Goal: Task Accomplishment & Management: Manage account settings

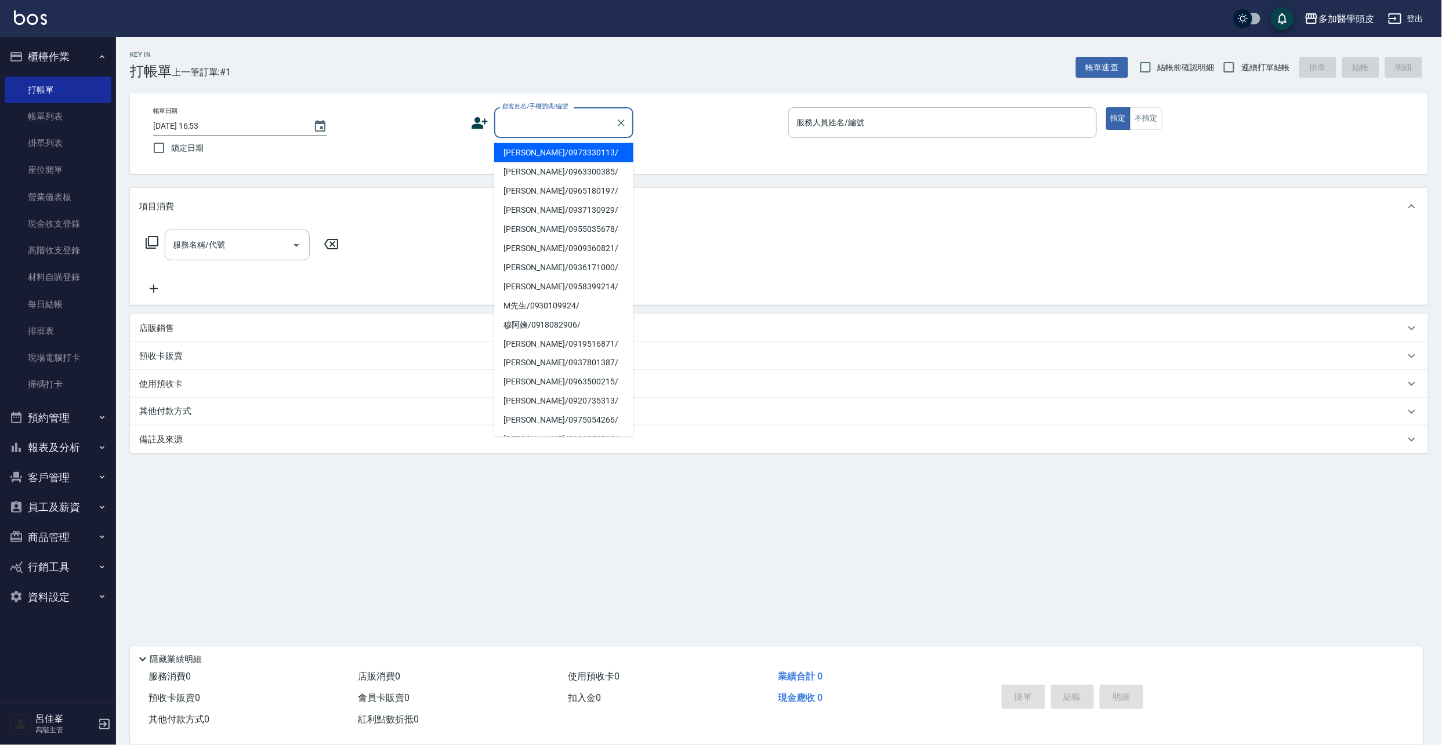
click at [610, 123] on input "顧客姓名/手機號碼/編號" at bounding box center [554, 122] width 111 height 20
click at [567, 151] on li "[PERSON_NAME]/0987429213/" at bounding box center [563, 152] width 139 height 19
type input "[PERSON_NAME]/0987429213/"
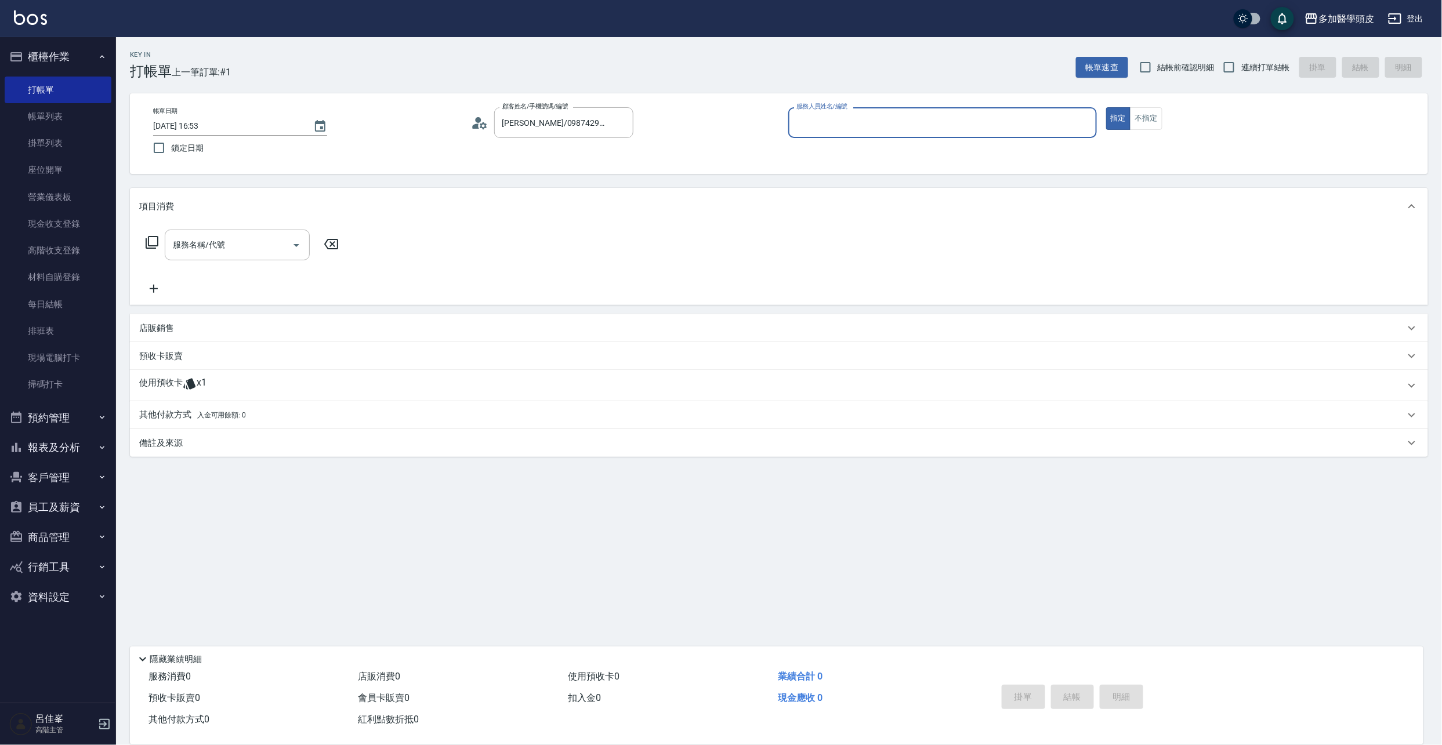
click at [893, 117] on input "服務人員姓名/編號" at bounding box center [942, 122] width 298 height 20
click at [812, 154] on span "[PERSON_NAME](無代號)" at bounding box center [824, 153] width 55 height 12
type input "[PERSON_NAME](無代號)"
click at [190, 383] on icon at bounding box center [189, 384] width 12 height 11
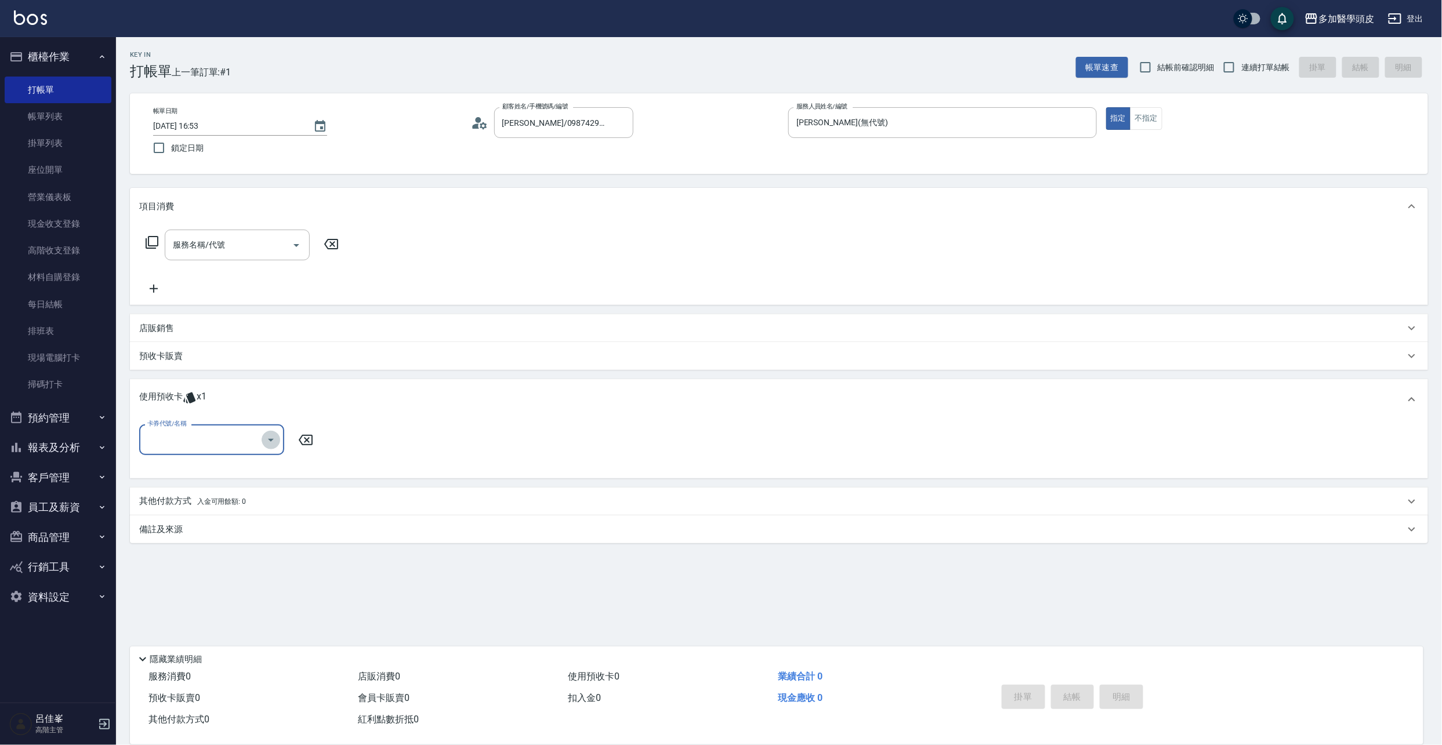
click at [271, 441] on icon "Open" at bounding box center [271, 440] width 14 height 14
click at [257, 467] on div "頭皮水療SPA 3堂 剩餘1張" at bounding box center [211, 469] width 145 height 19
type input "頭皮水療SPA 3[PERSON_NAME]"
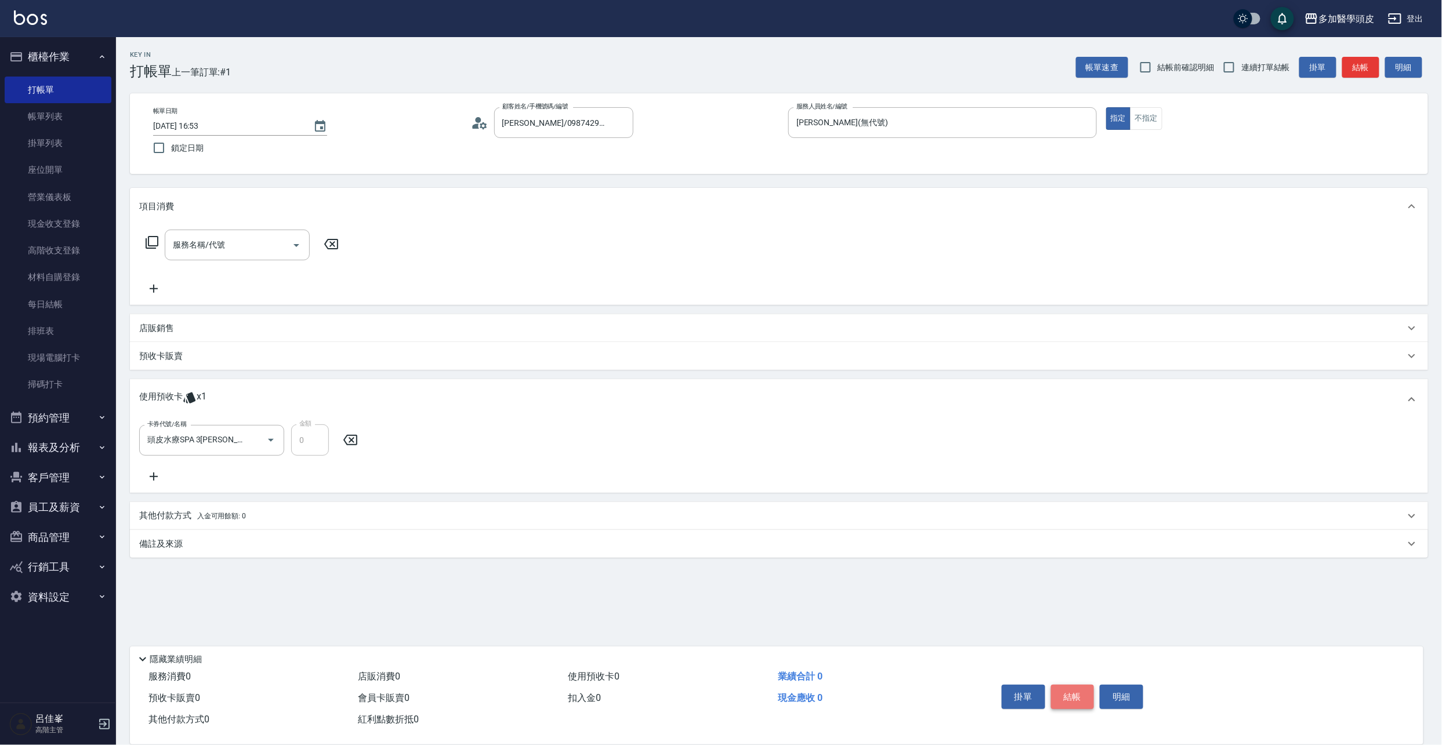
click at [1070, 693] on button "結帳" at bounding box center [1072, 697] width 43 height 24
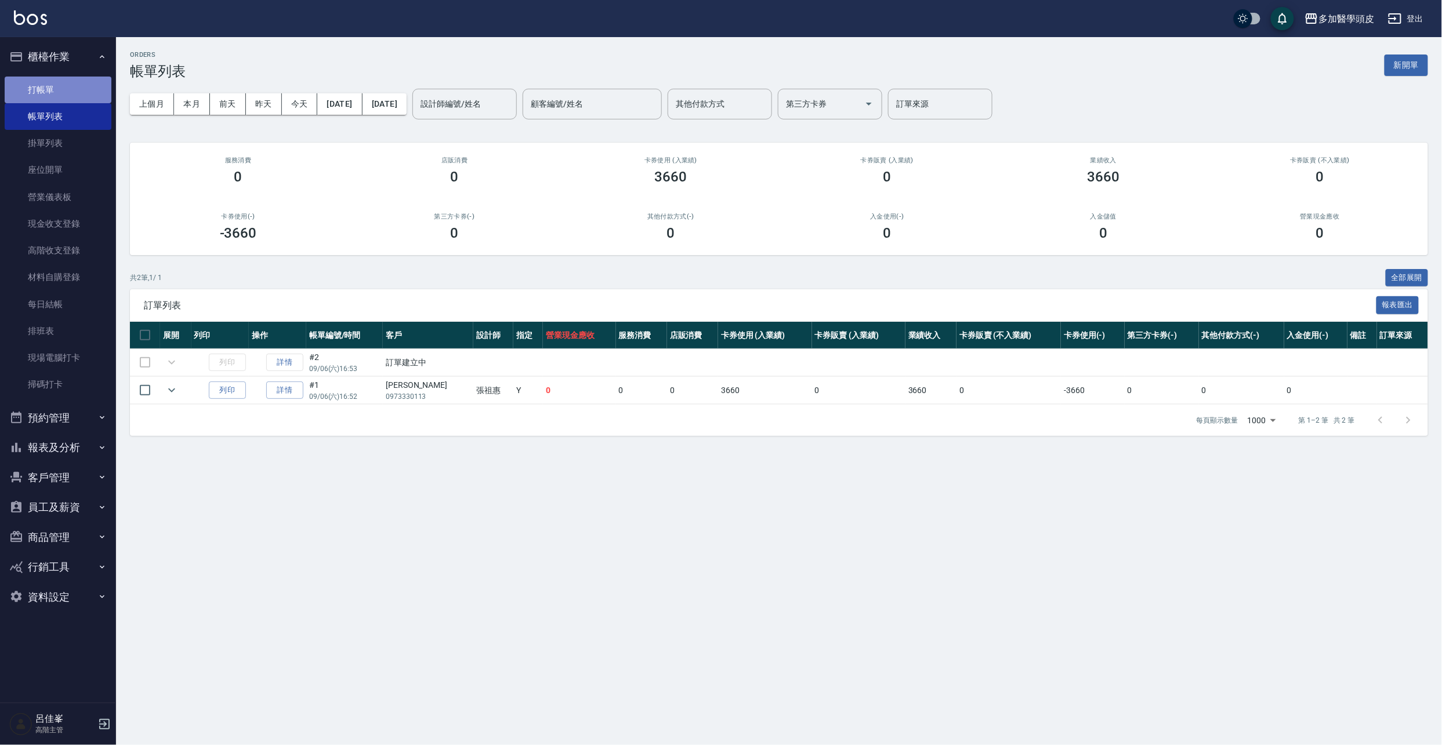
click at [52, 86] on link "打帳單" at bounding box center [58, 90] width 107 height 27
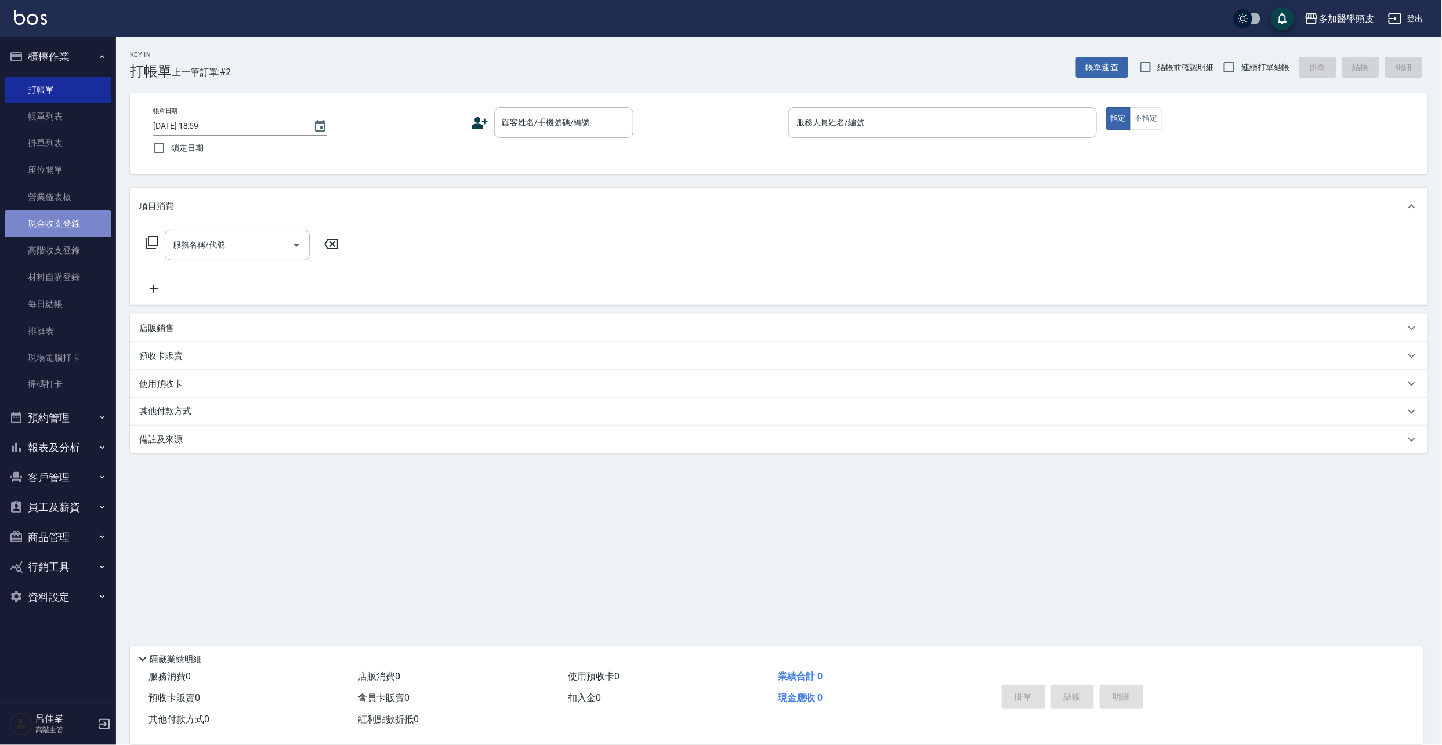
click at [67, 226] on link "現金收支登錄" at bounding box center [58, 223] width 107 height 27
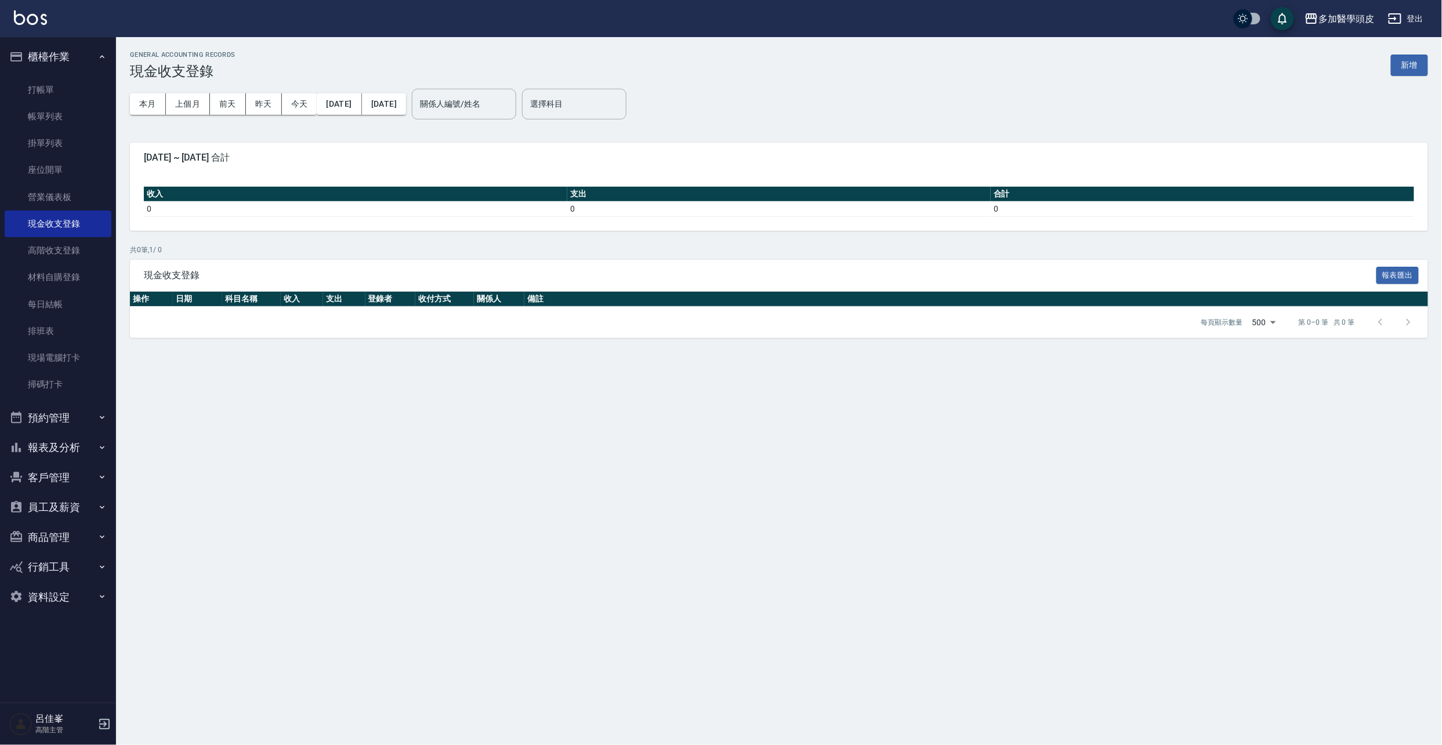
click at [1403, 61] on button "新增" at bounding box center [1408, 65] width 37 height 21
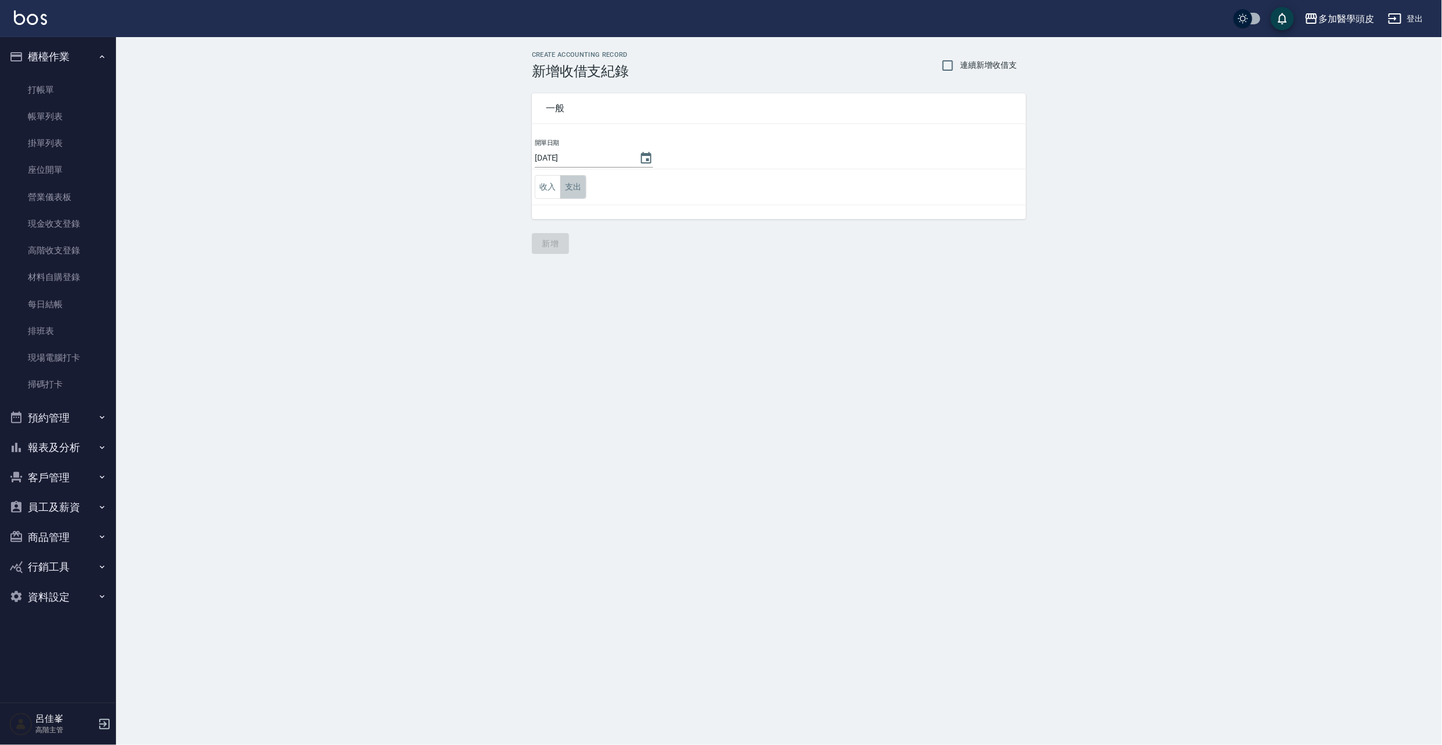
click at [573, 186] on button "支出" at bounding box center [573, 187] width 26 height 24
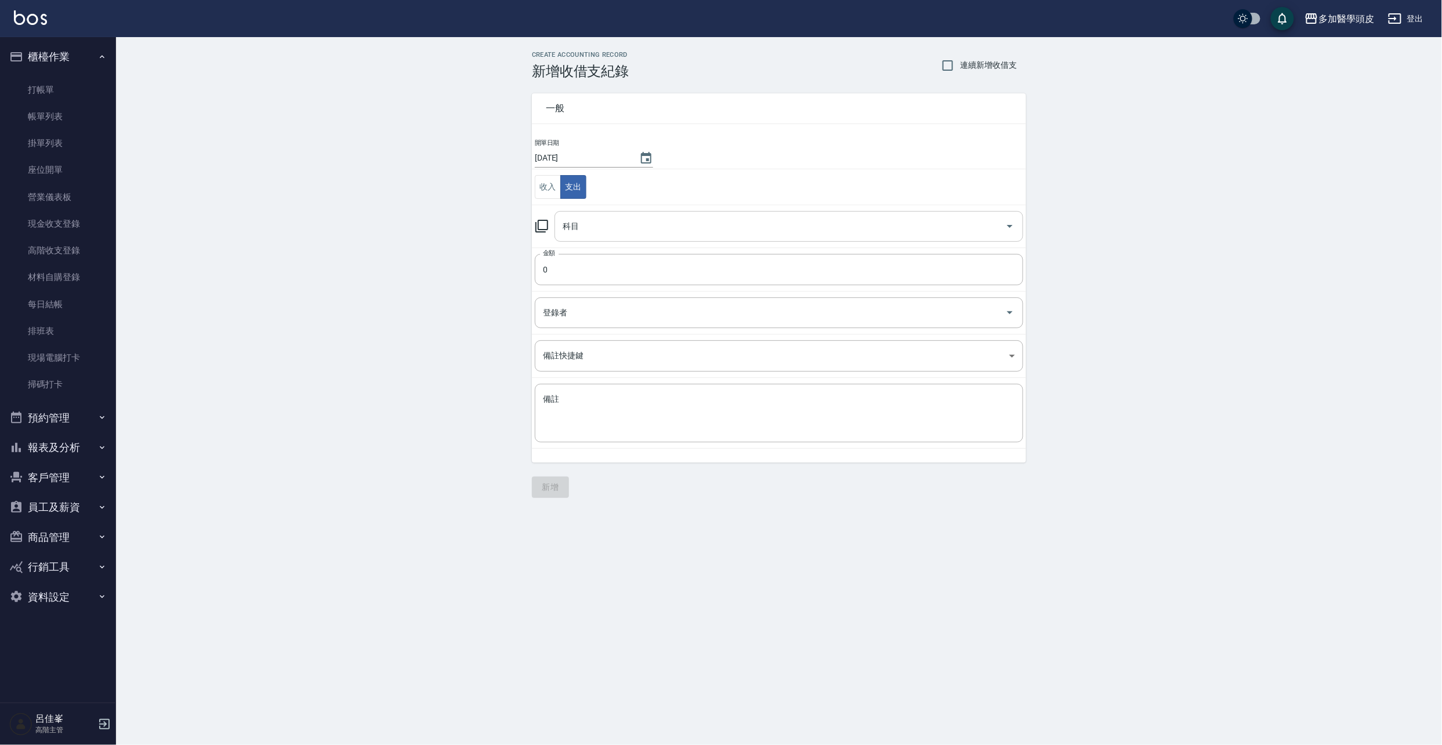
click at [634, 232] on input "科目" at bounding box center [780, 226] width 441 height 20
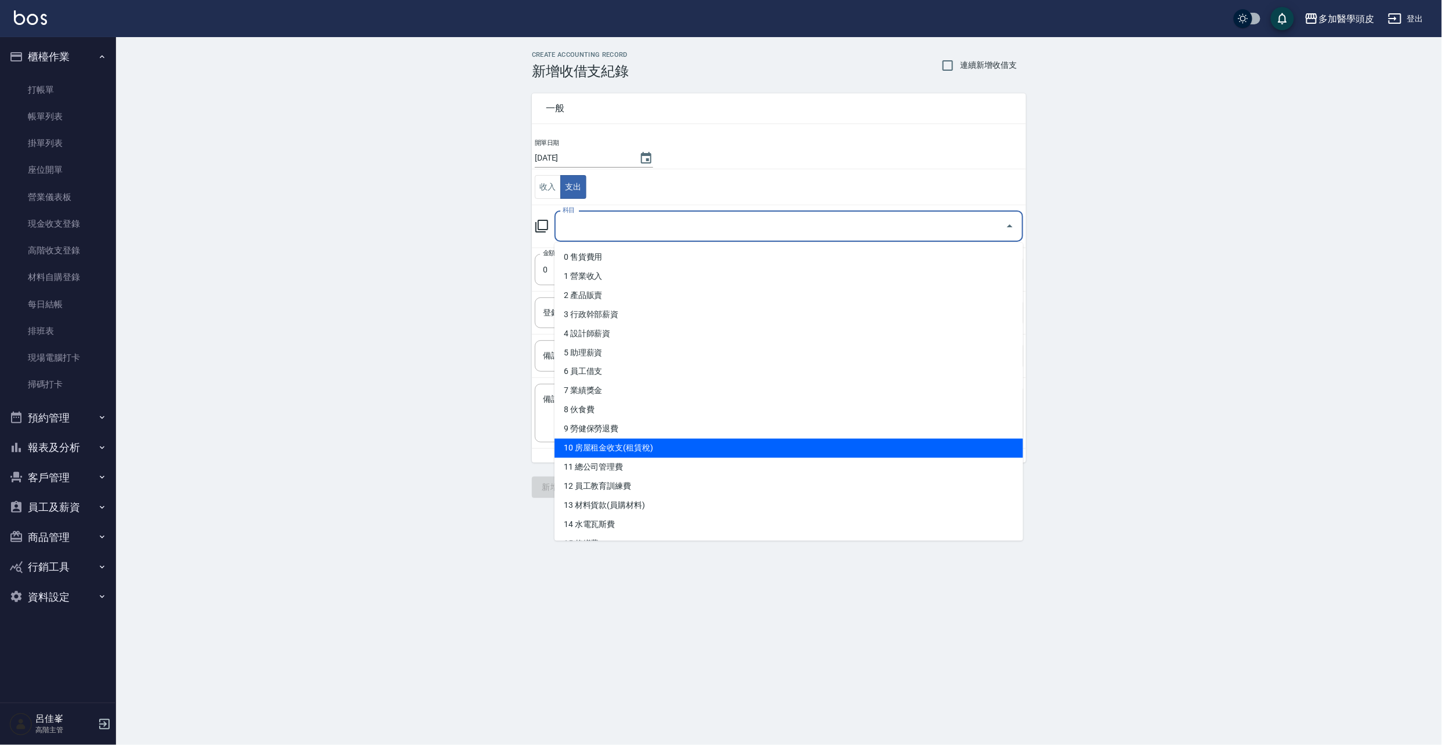
click at [670, 446] on li "10 房屋租金收支(租賃稅)" at bounding box center [788, 448] width 469 height 19
type input "10 房屋租金收支(租賃稅)"
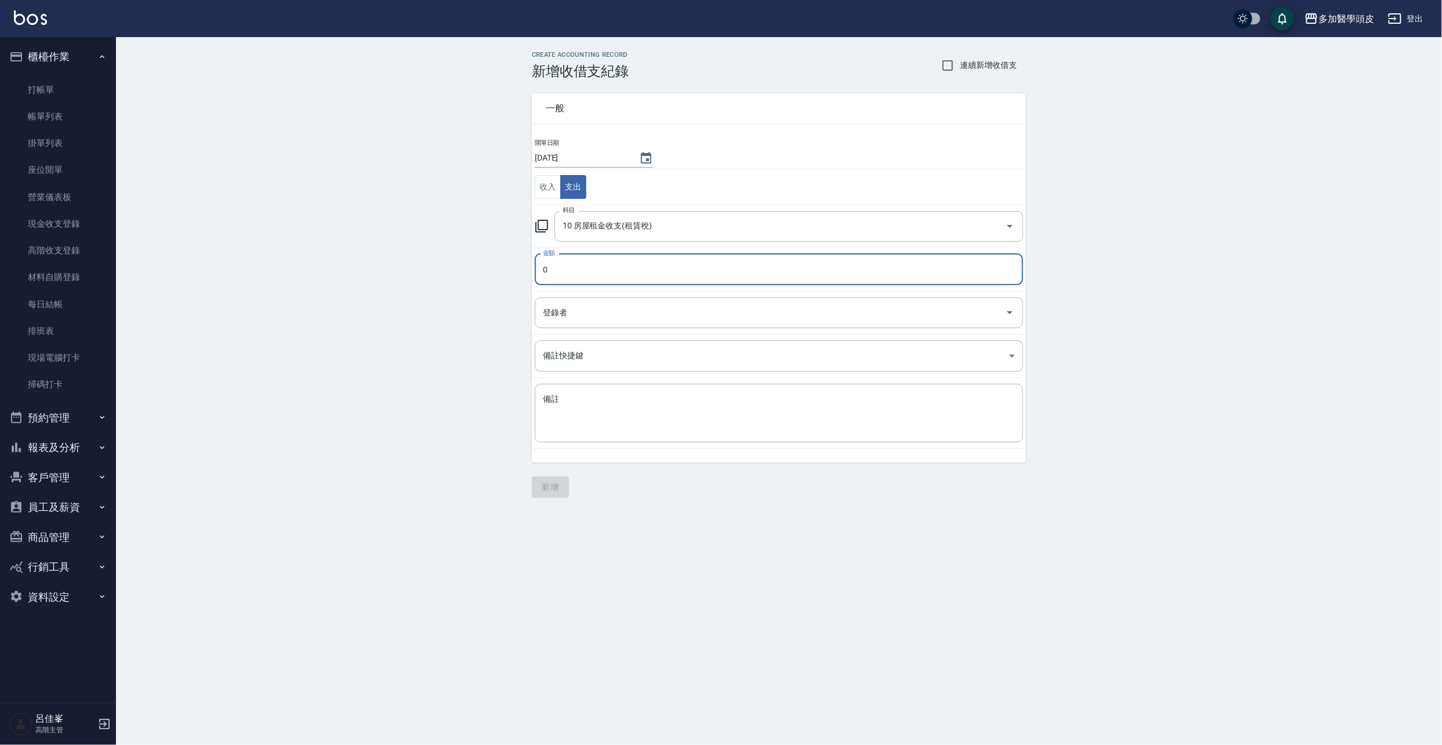
click at [623, 281] on input "0" at bounding box center [779, 269] width 488 height 31
type input "40000"
click at [579, 309] on input "登錄者" at bounding box center [770, 313] width 460 height 20
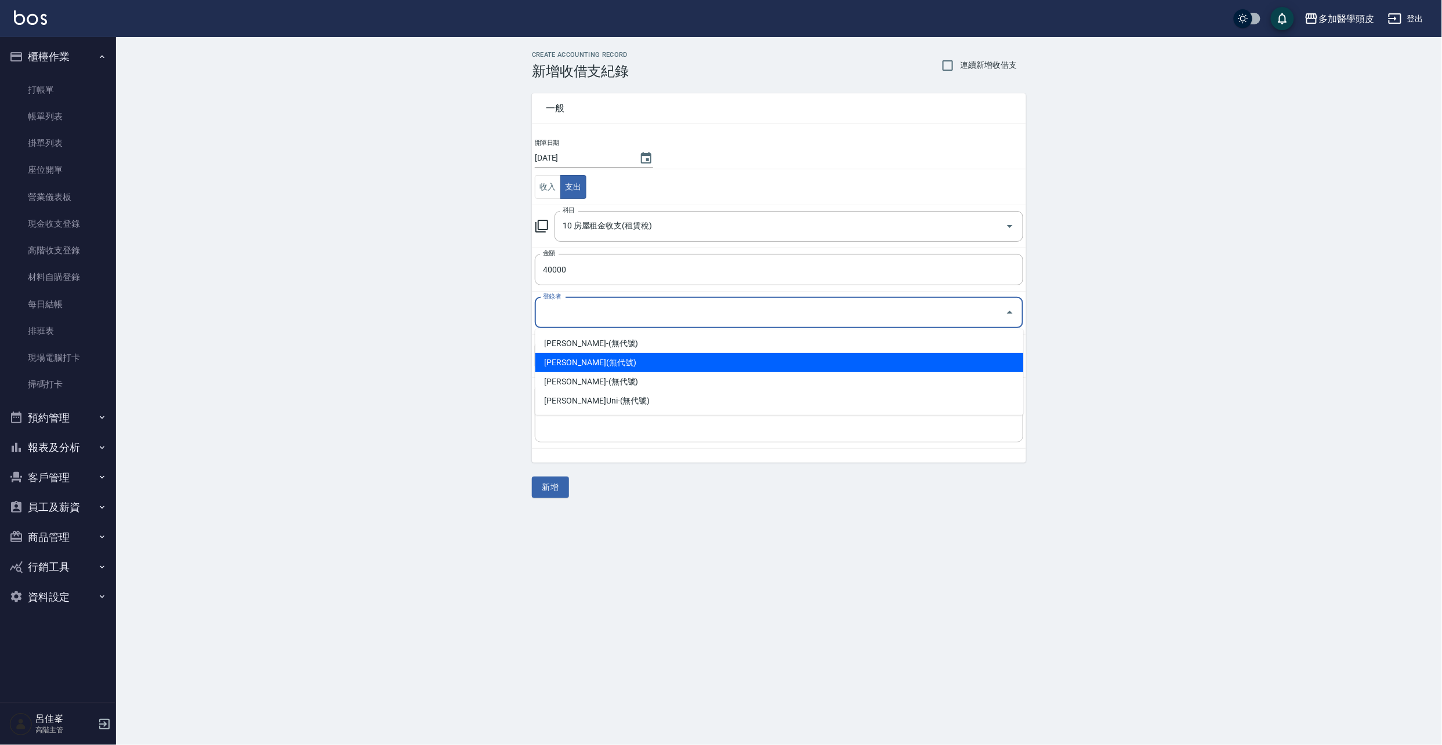
drag, startPoint x: 567, startPoint y: 358, endPoint x: 559, endPoint y: 390, distance: 32.3
click at [567, 358] on li "[PERSON_NAME](無代號)" at bounding box center [779, 362] width 488 height 19
type input "[PERSON_NAME](無代號)"
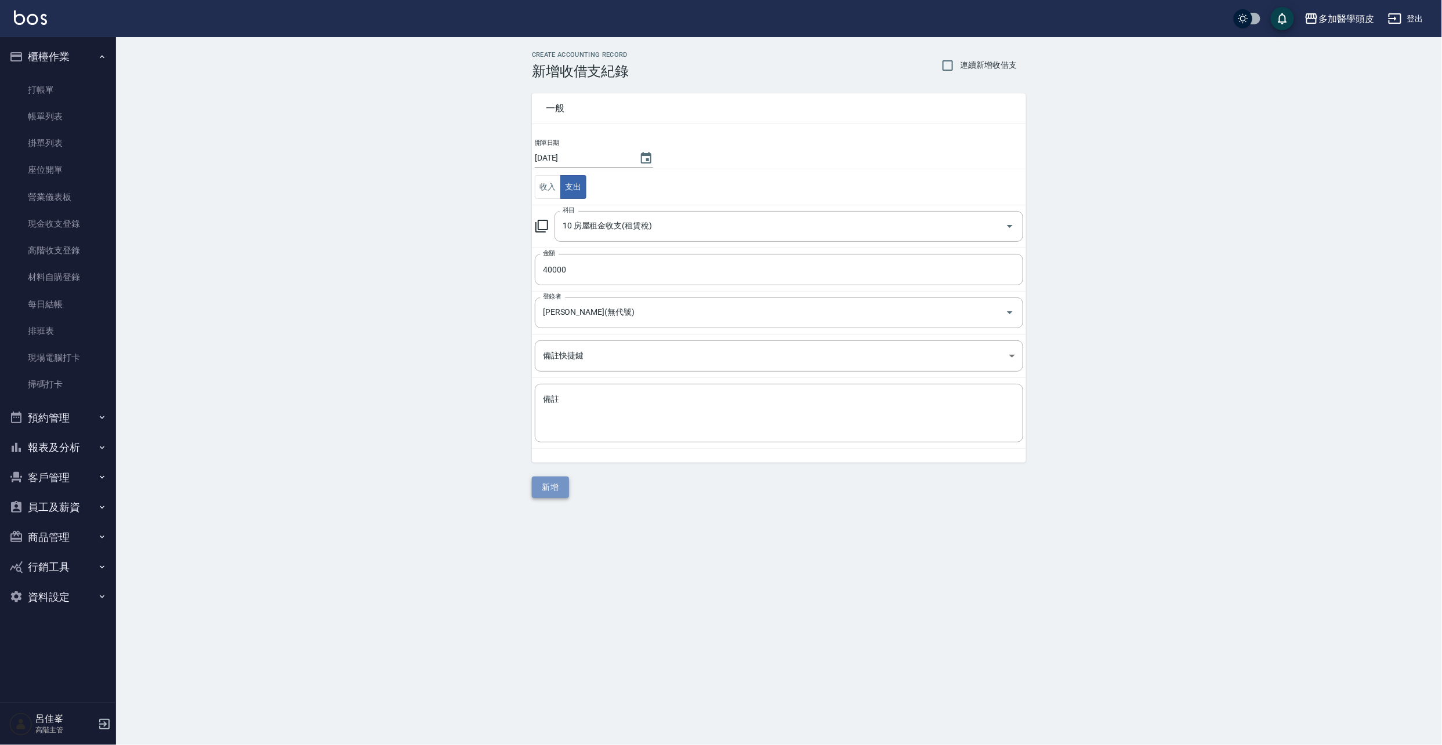
click at [546, 490] on button "新增" at bounding box center [550, 487] width 37 height 21
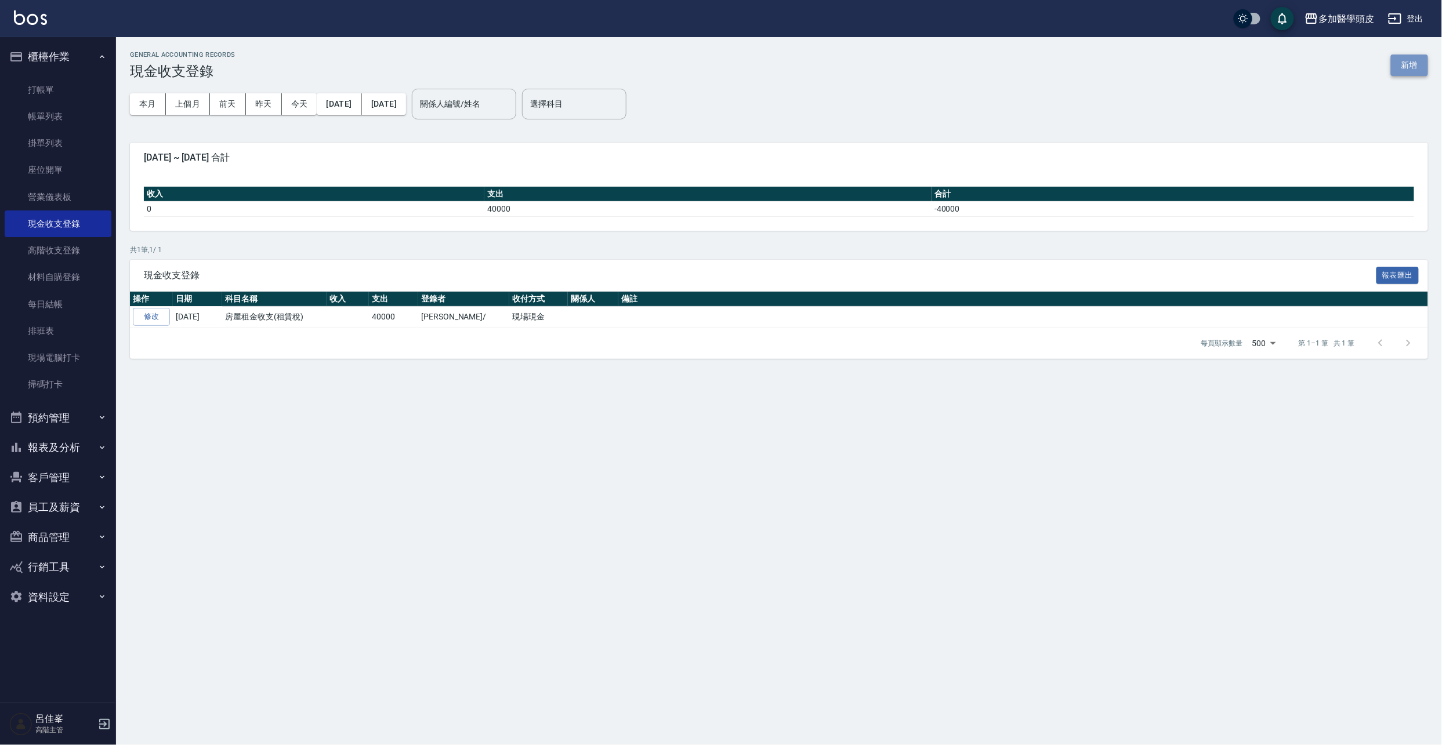
click at [1411, 64] on button "新增" at bounding box center [1408, 65] width 37 height 21
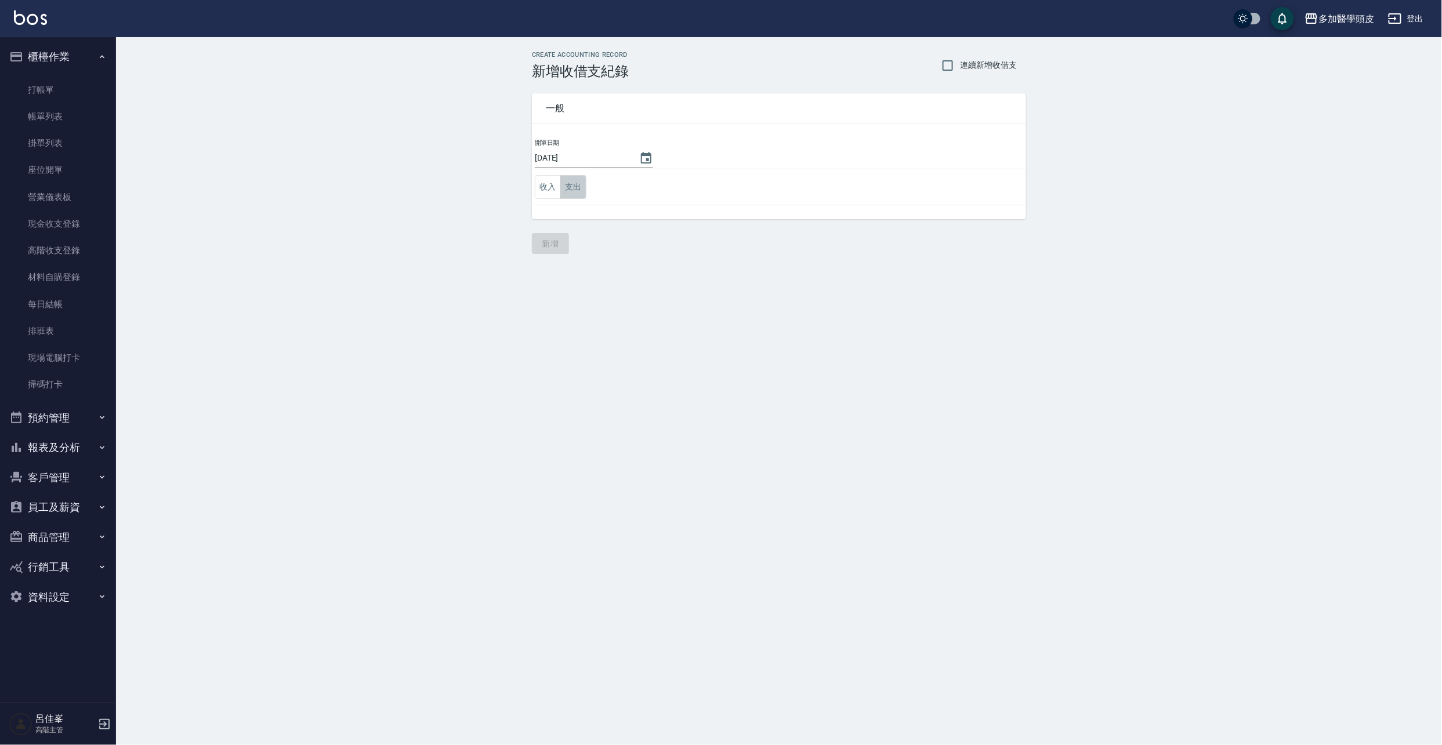
click at [582, 193] on button "支出" at bounding box center [573, 187] width 26 height 24
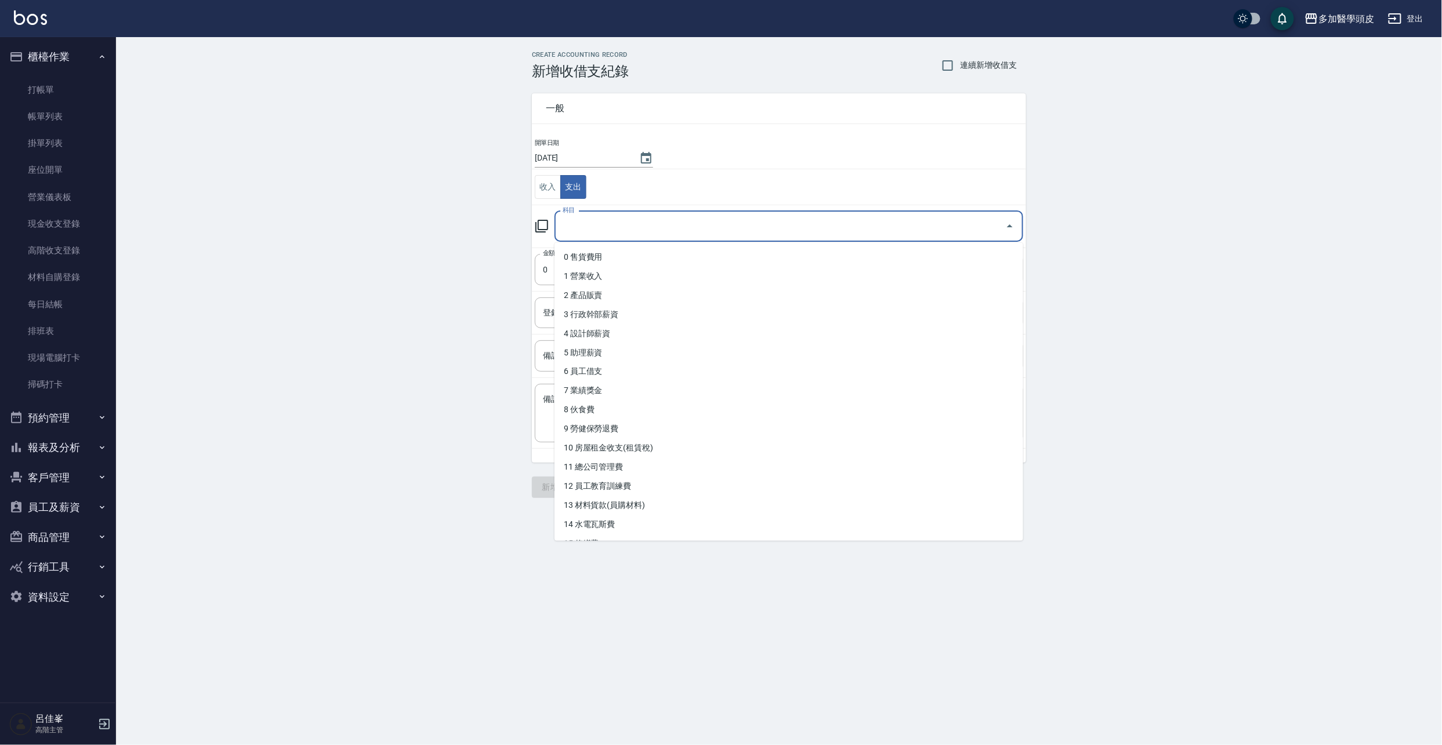
drag, startPoint x: 596, startPoint y: 221, endPoint x: 590, endPoint y: 219, distance: 6.2
click at [594, 220] on input "科目" at bounding box center [780, 226] width 441 height 20
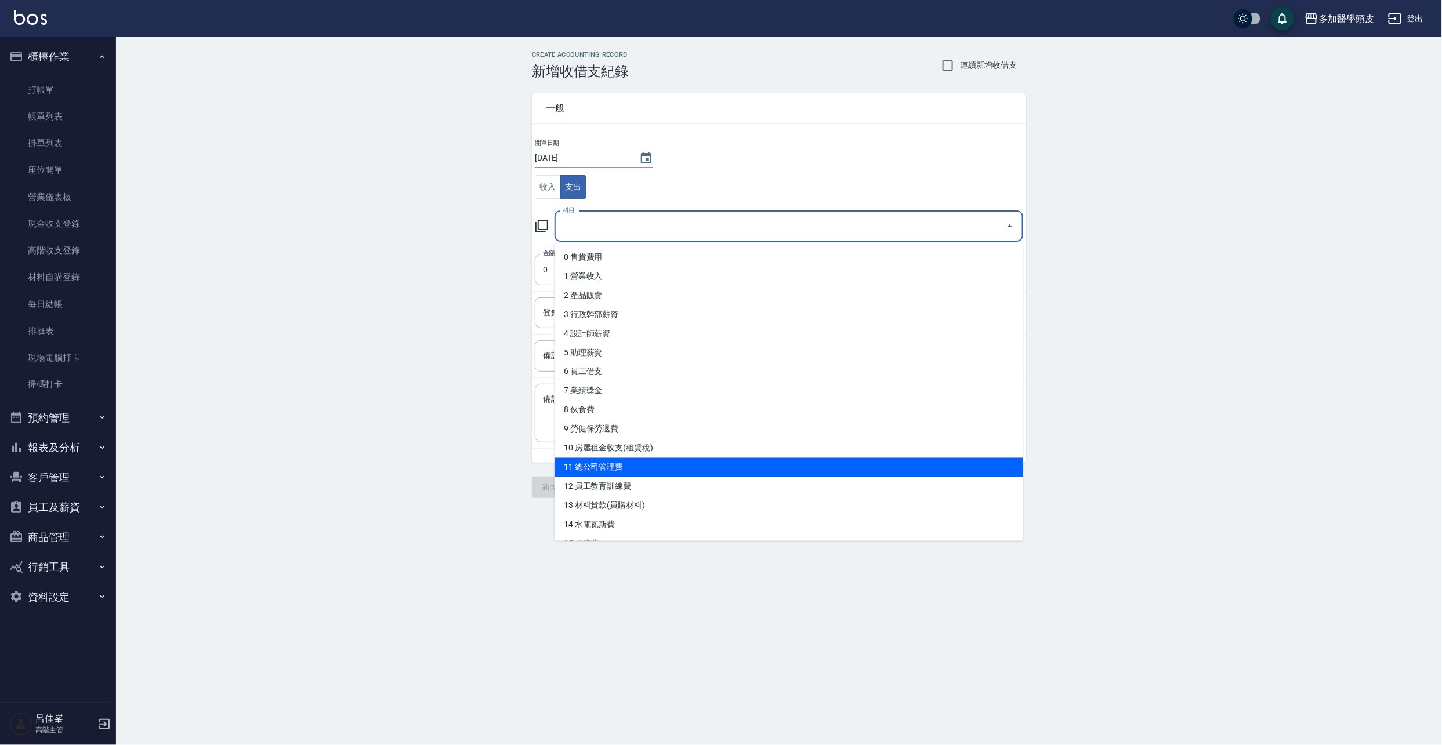
scroll to position [77, 0]
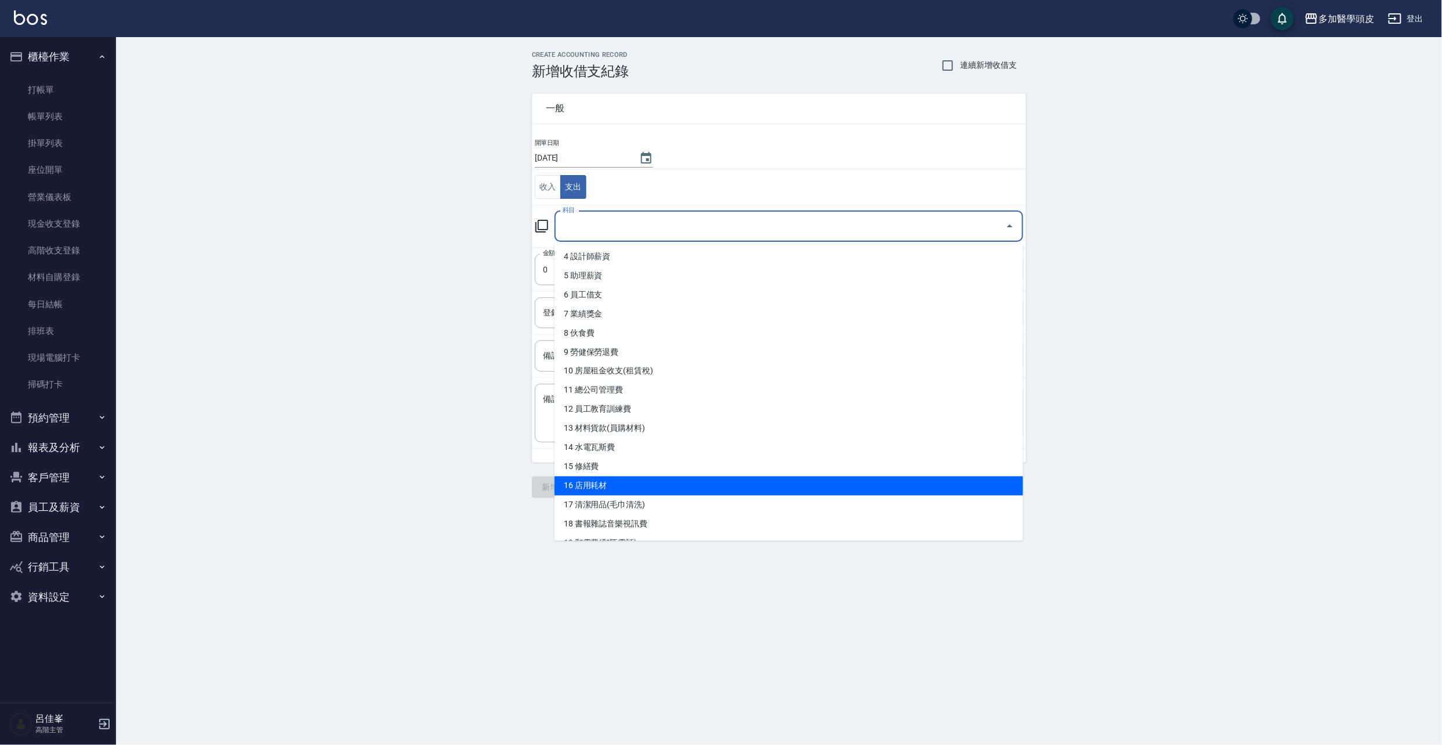
click at [616, 485] on li "16 店用耗材" at bounding box center [788, 486] width 469 height 19
type input "16 店用耗材"
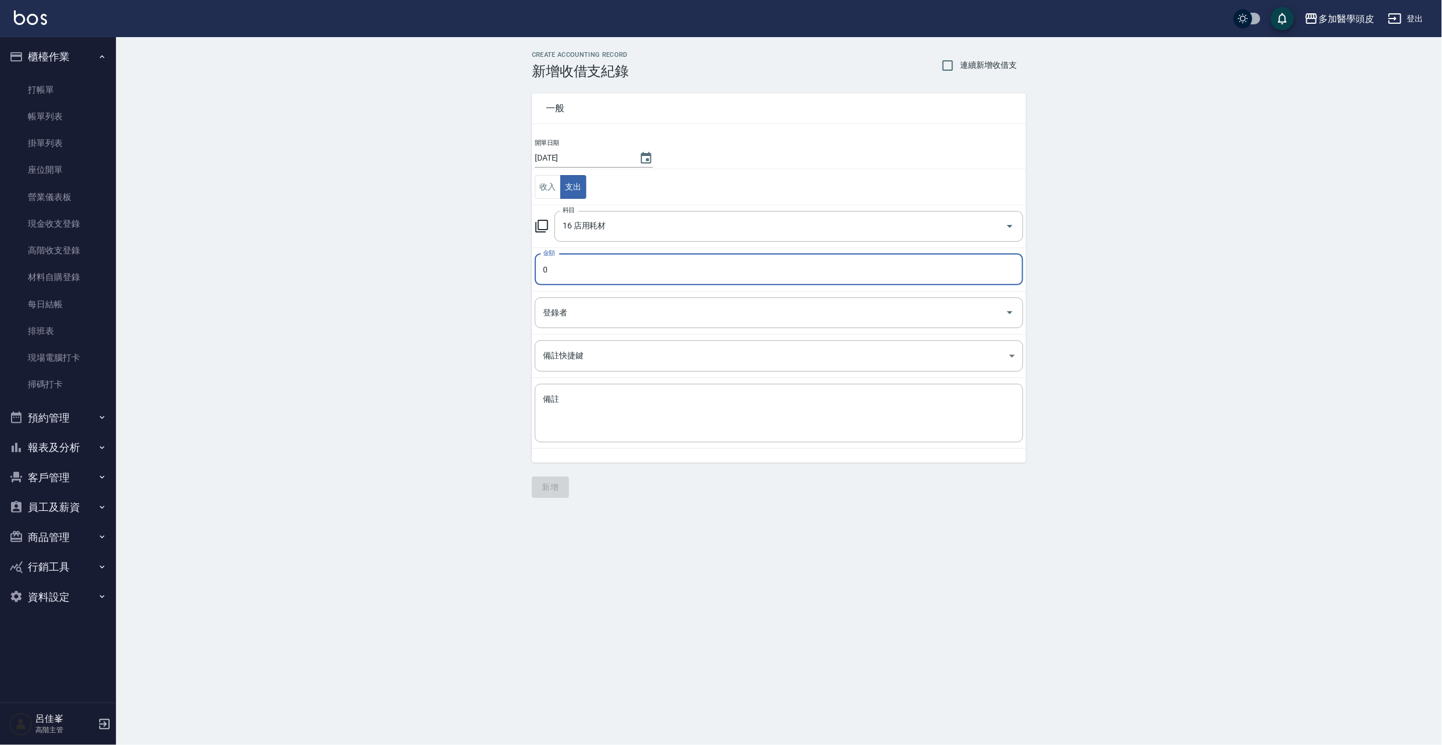
click at [584, 274] on input "0" at bounding box center [779, 269] width 488 height 31
type input "3400"
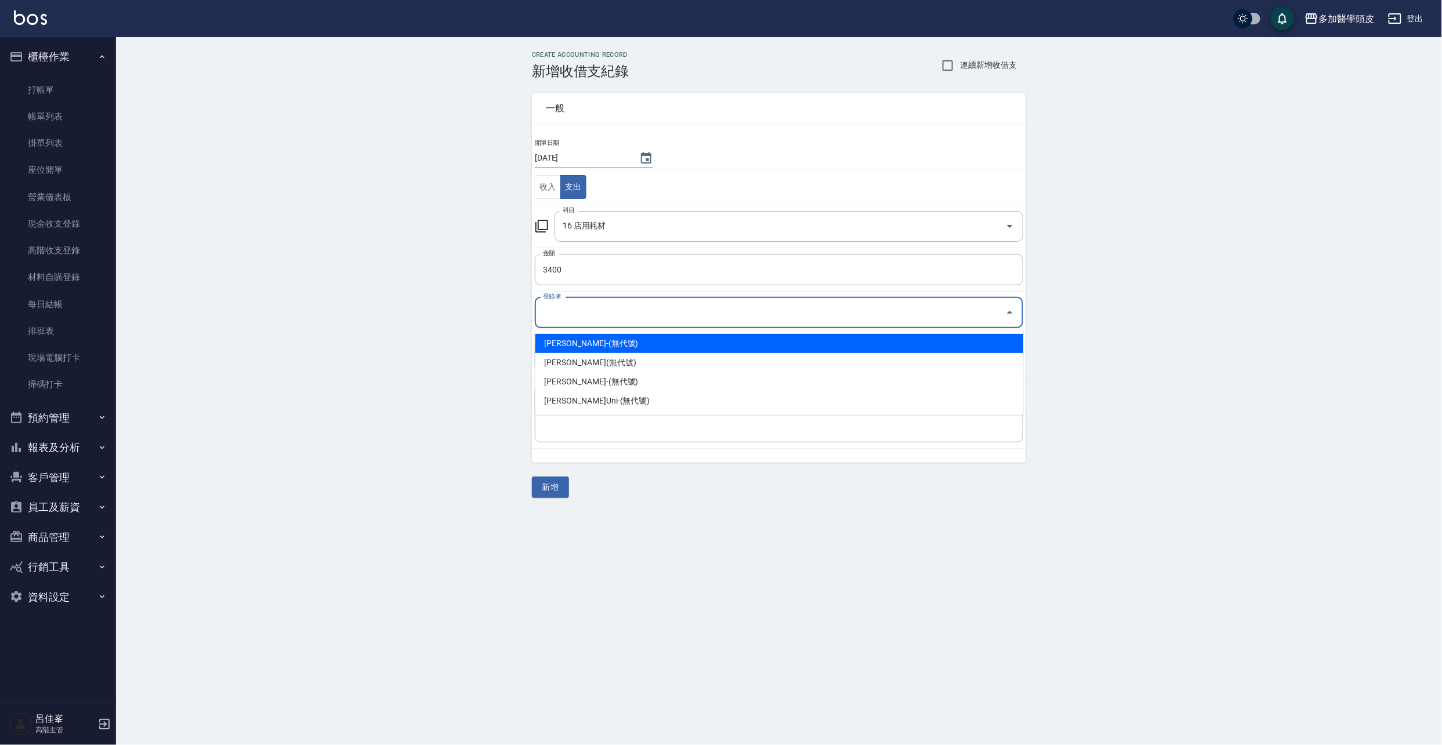
drag, startPoint x: 605, startPoint y: 313, endPoint x: 583, endPoint y: 378, distance: 68.8
click at [605, 314] on input "登錄者" at bounding box center [770, 313] width 460 height 20
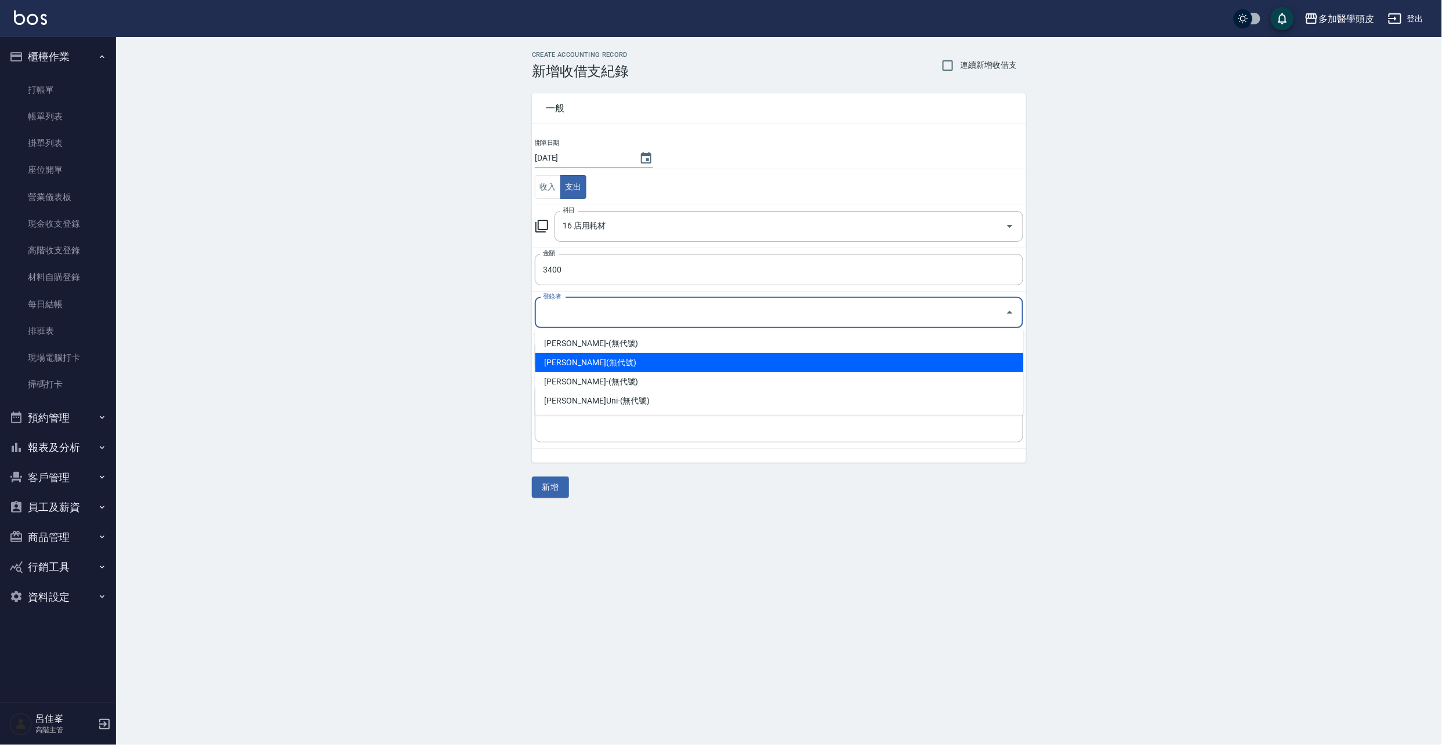
click at [586, 363] on li "[PERSON_NAME](無代號)" at bounding box center [779, 362] width 488 height 19
type input "[PERSON_NAME](無代號)"
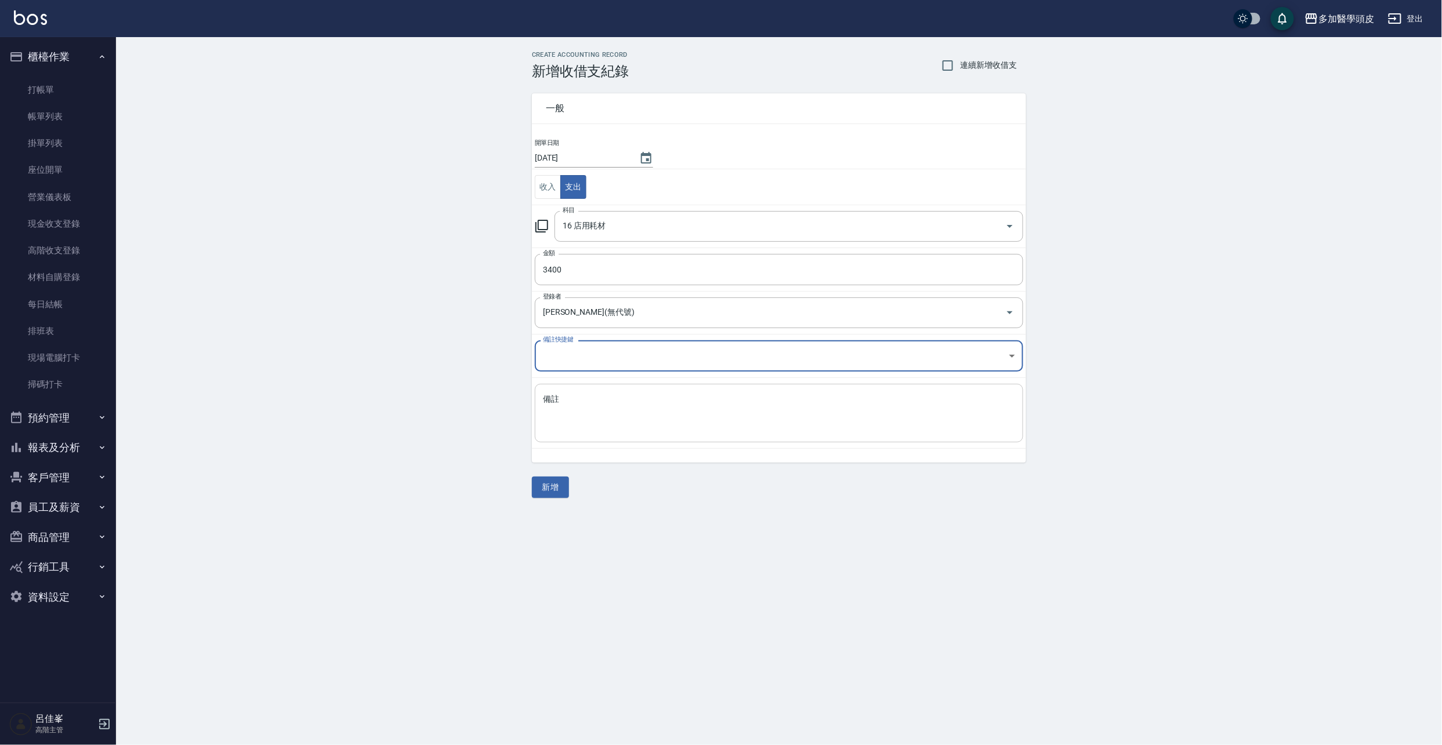
click at [603, 416] on textarea "備註" at bounding box center [779, 413] width 472 height 39
type textarea "d"
type textarea "礦泥5盒"
click at [546, 489] on button "新增" at bounding box center [550, 487] width 37 height 21
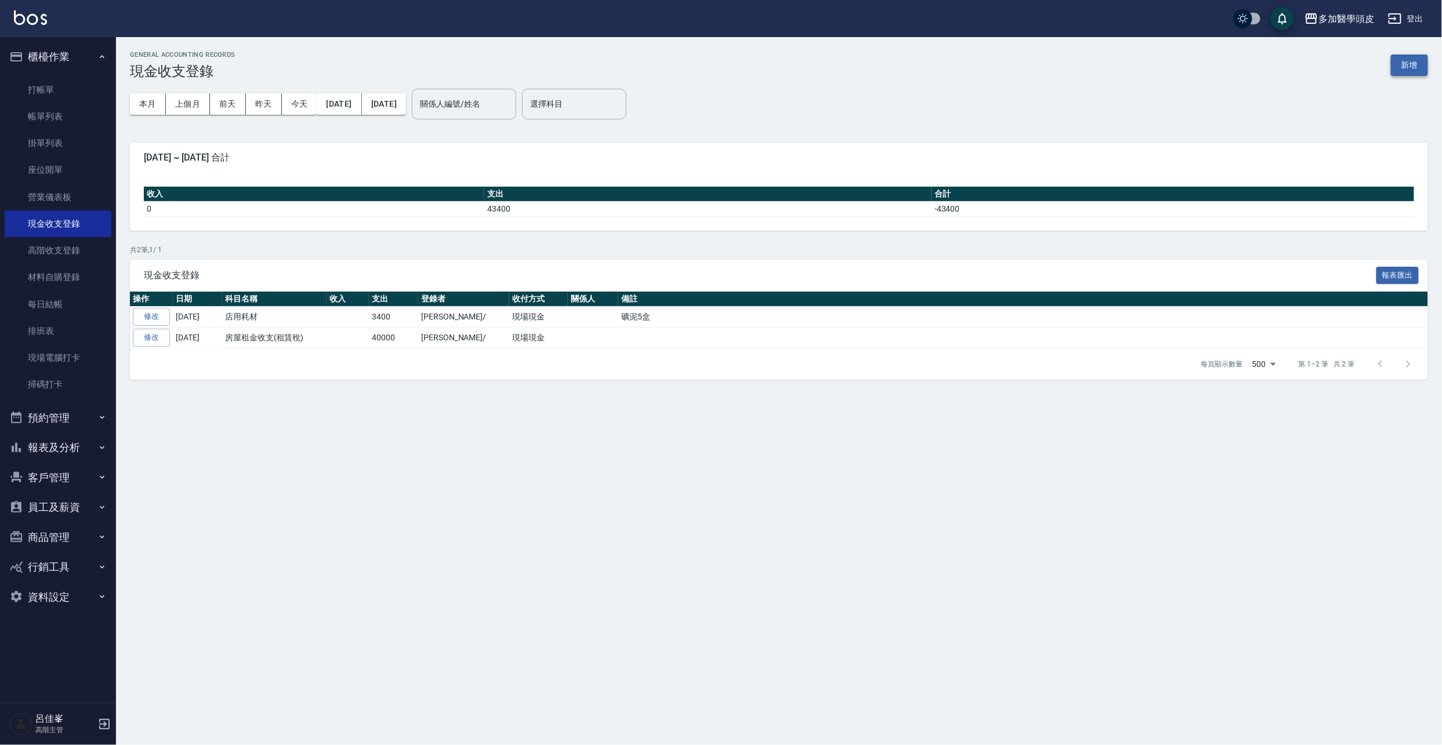
click at [1416, 59] on button "新增" at bounding box center [1408, 65] width 37 height 21
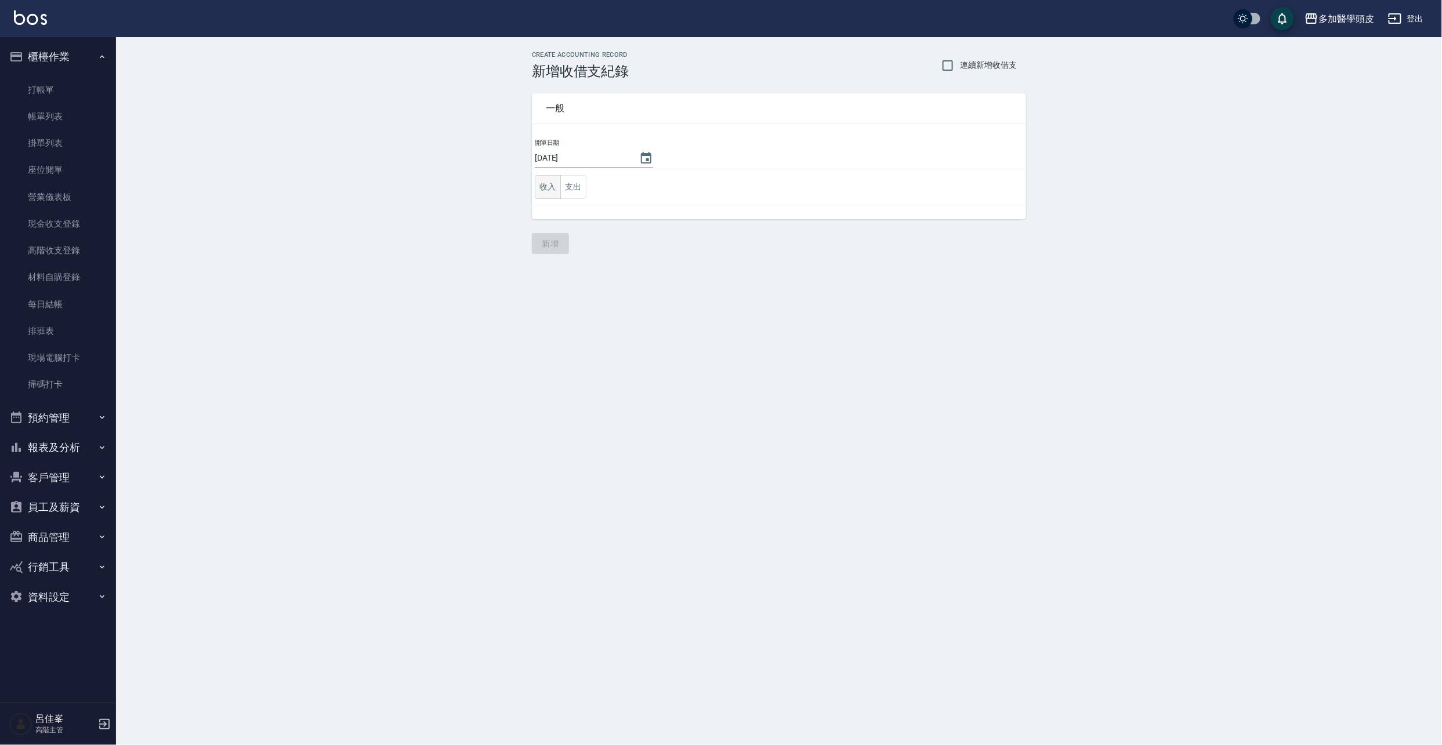
click at [542, 191] on button "收入" at bounding box center [548, 187] width 26 height 24
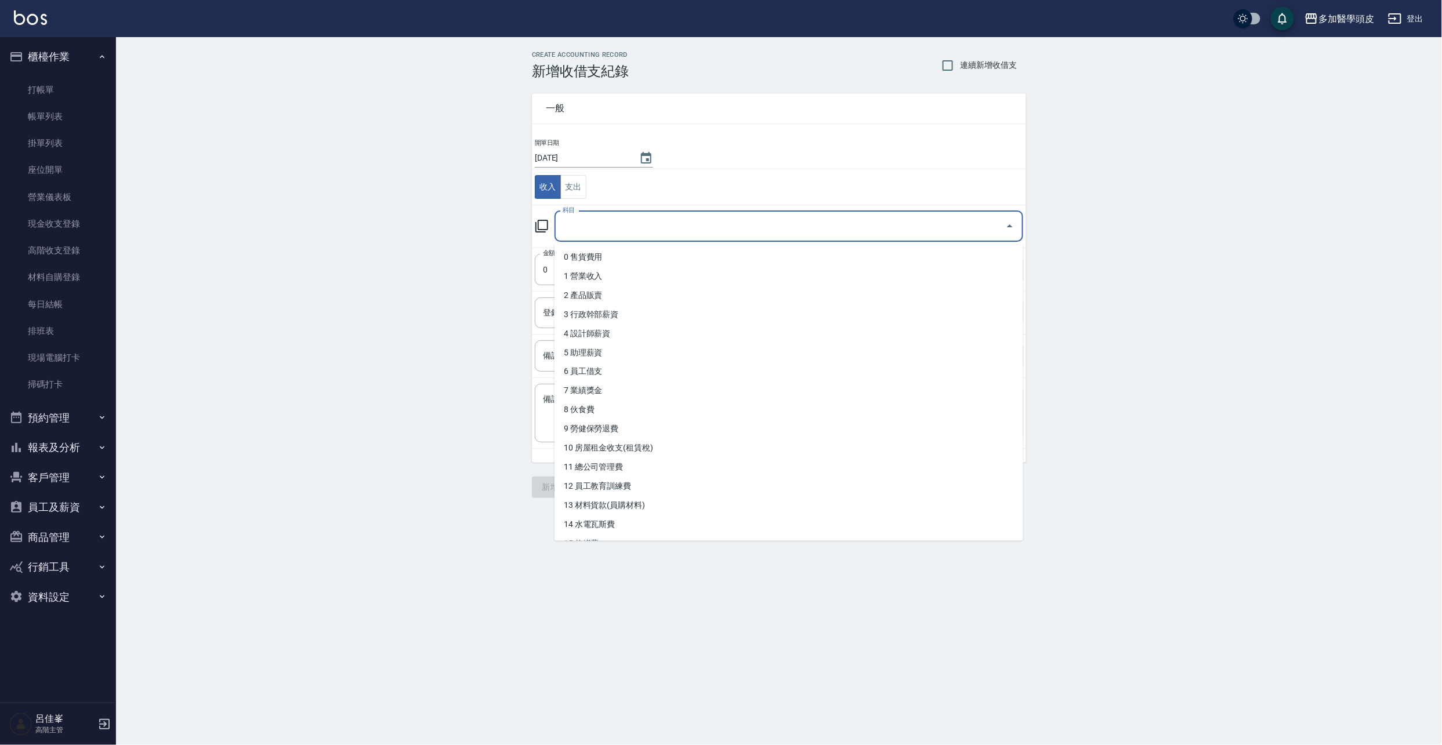
click at [670, 224] on input "科目" at bounding box center [780, 226] width 441 height 20
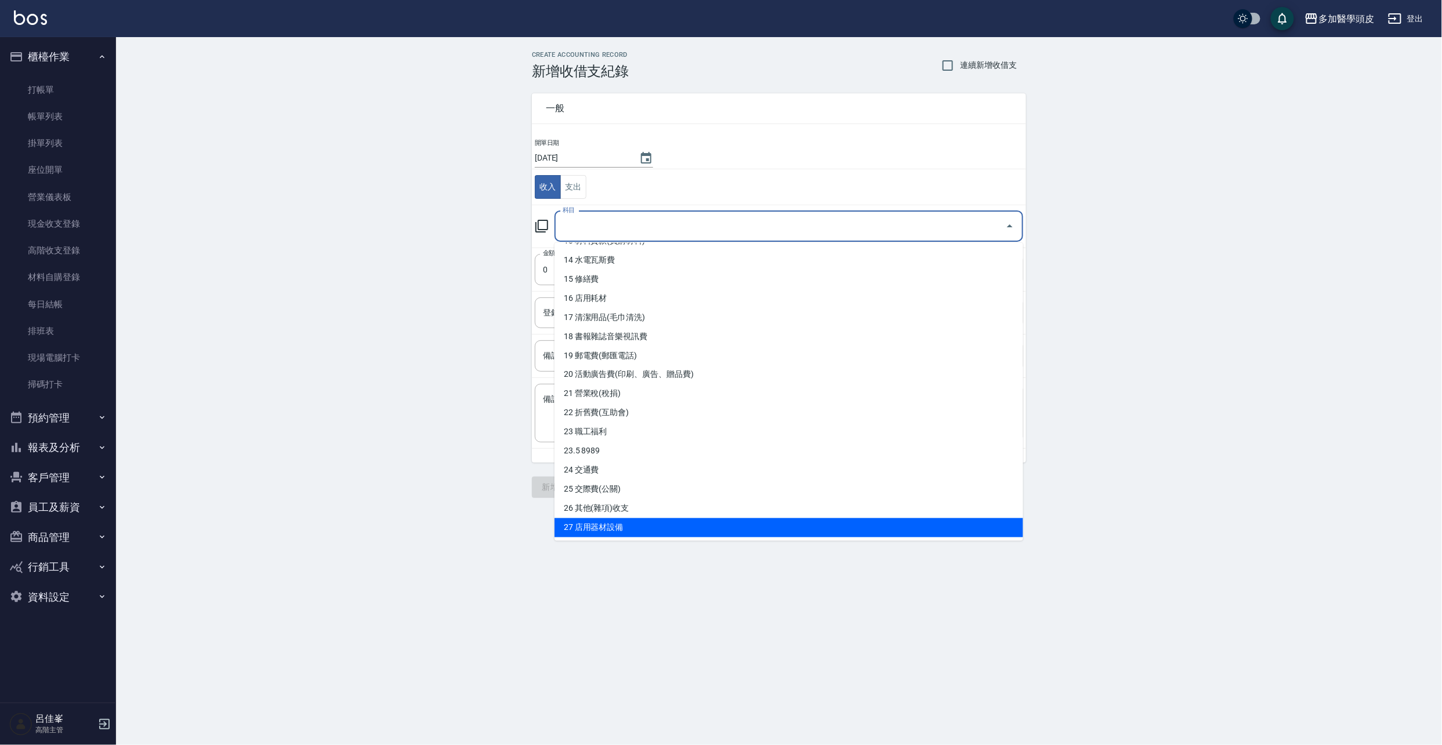
scroll to position [264, 0]
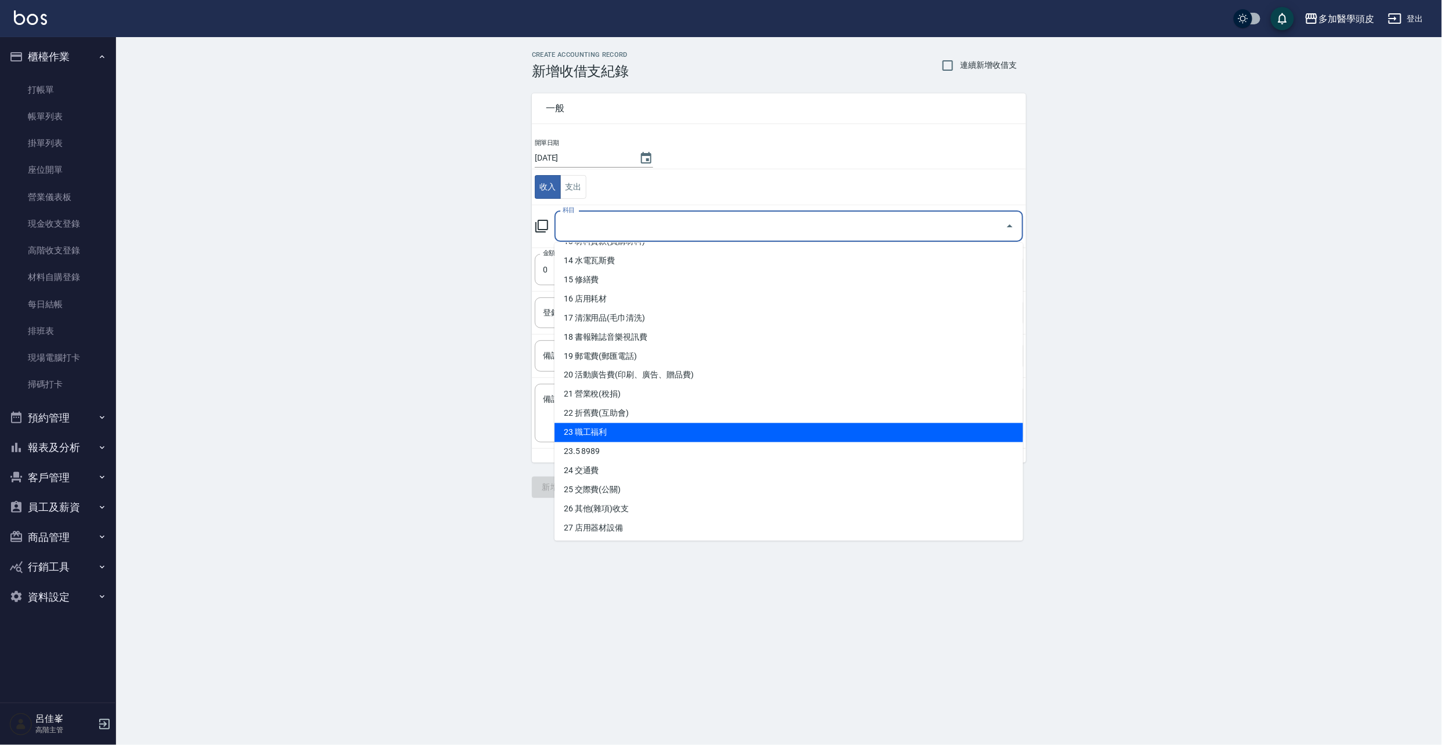
click at [637, 424] on li "23 職工福利" at bounding box center [788, 432] width 469 height 19
type input "23 職工福利"
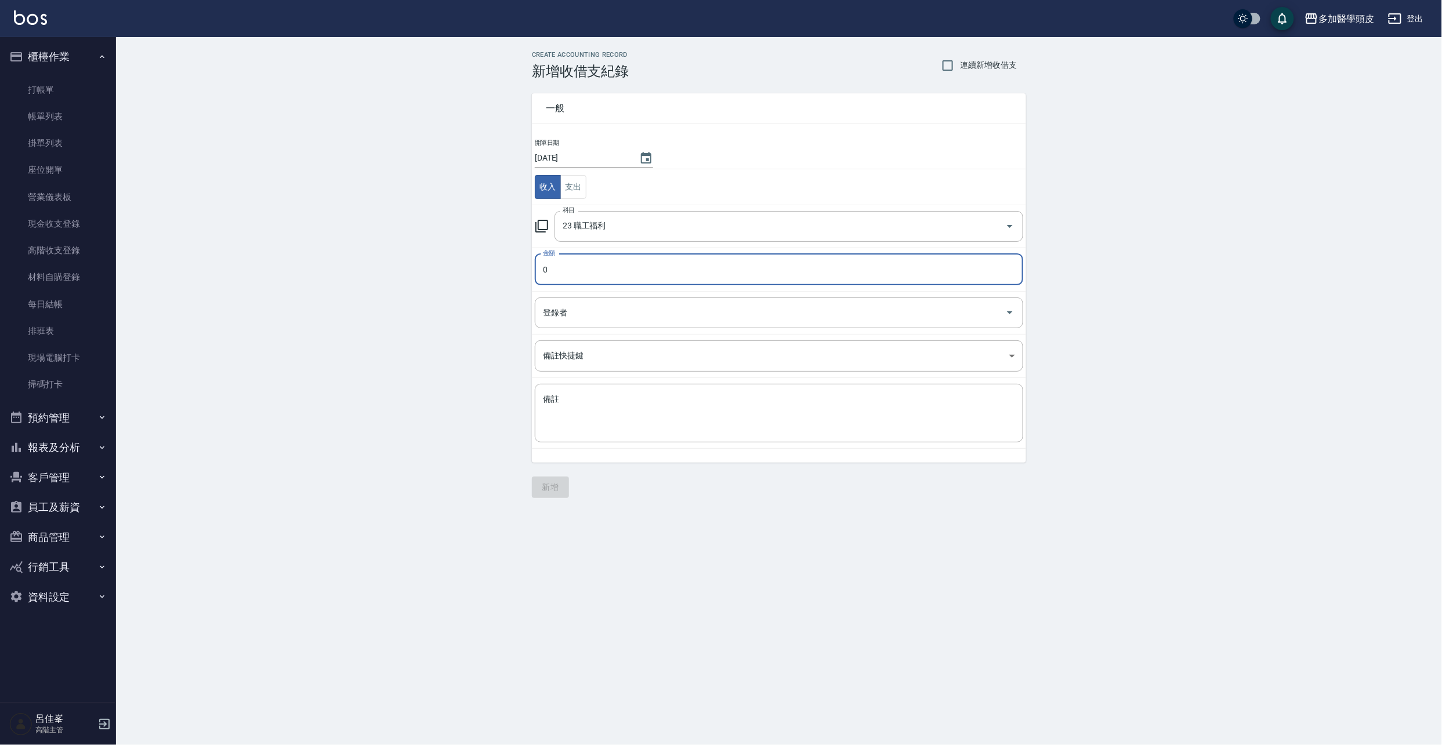
click at [569, 274] on input "0" at bounding box center [779, 269] width 488 height 31
type input "2400"
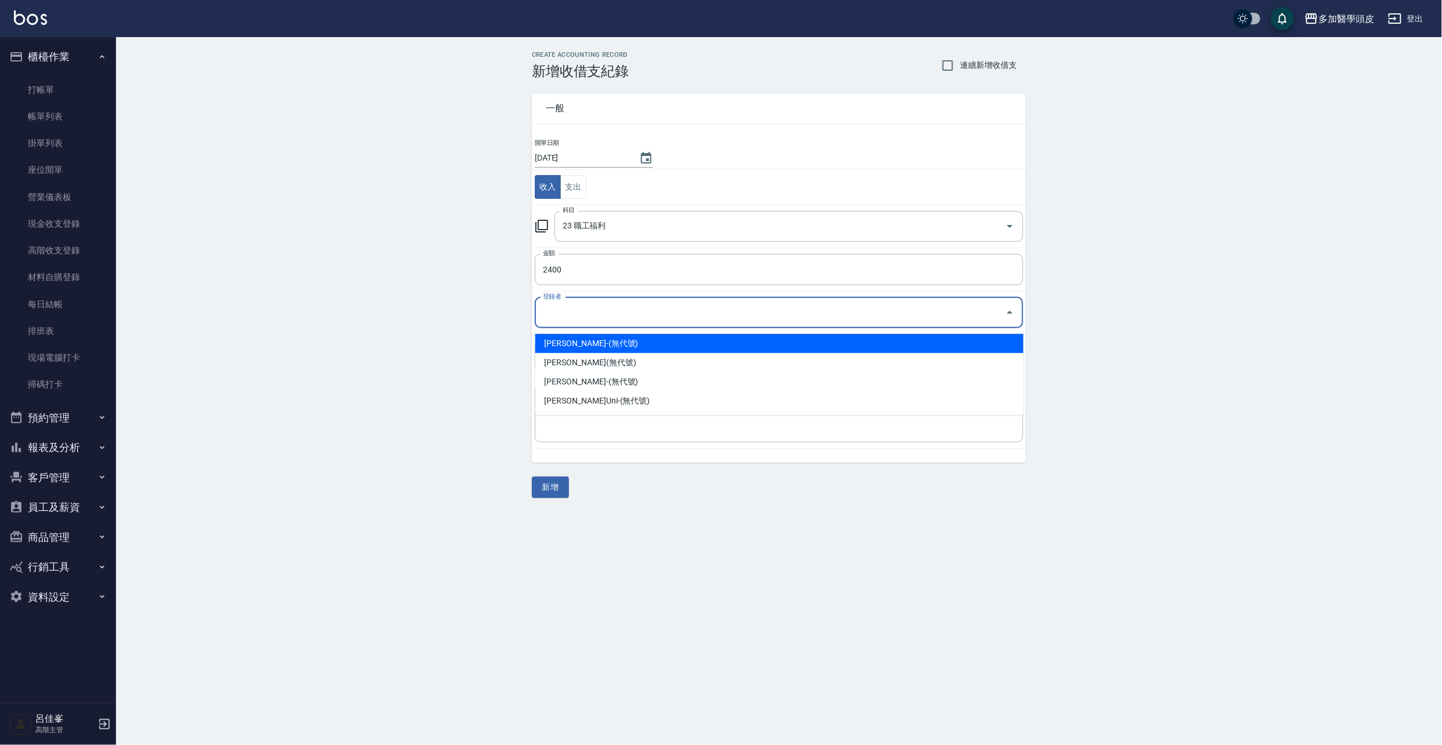
click at [682, 312] on input "登錄者" at bounding box center [770, 313] width 460 height 20
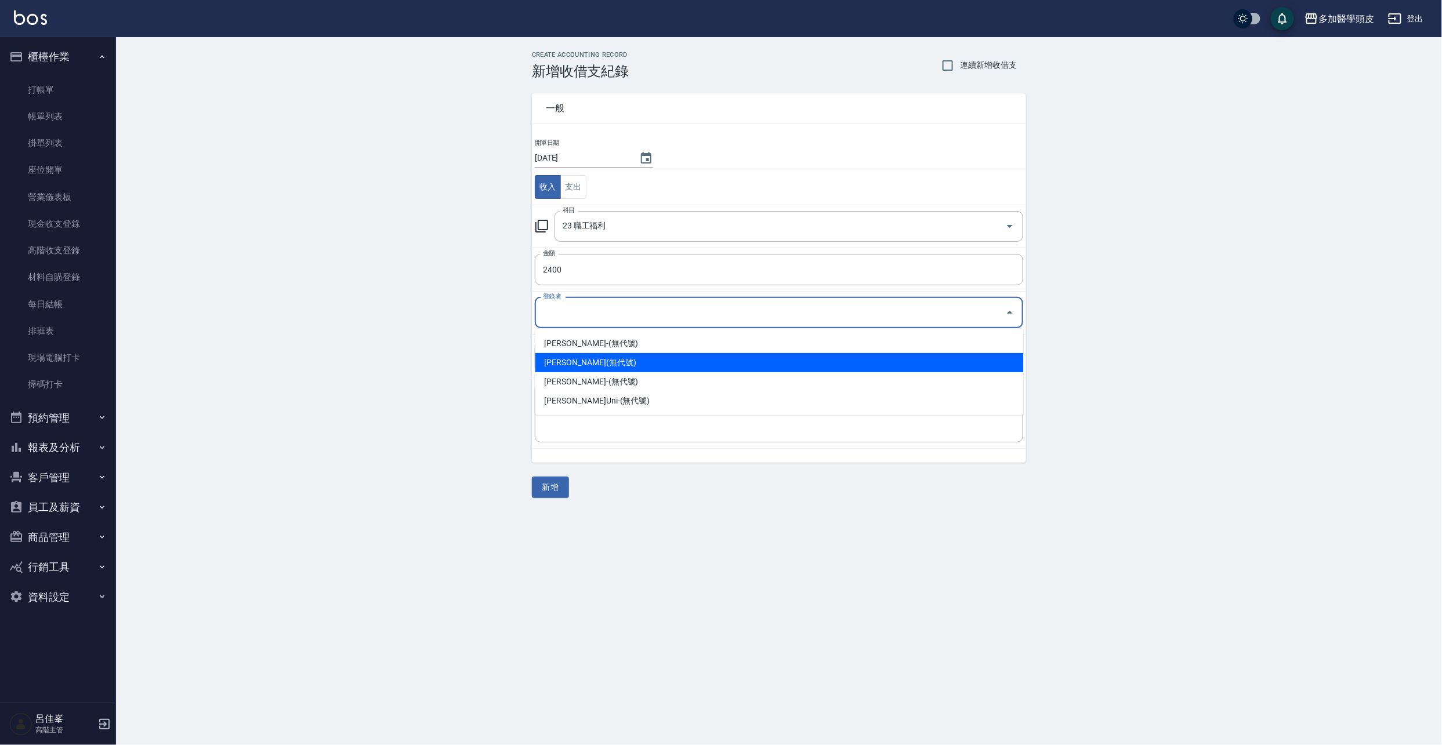
click at [619, 362] on li "[PERSON_NAME](無代號)" at bounding box center [779, 362] width 488 height 19
type input "[PERSON_NAME](無代號)"
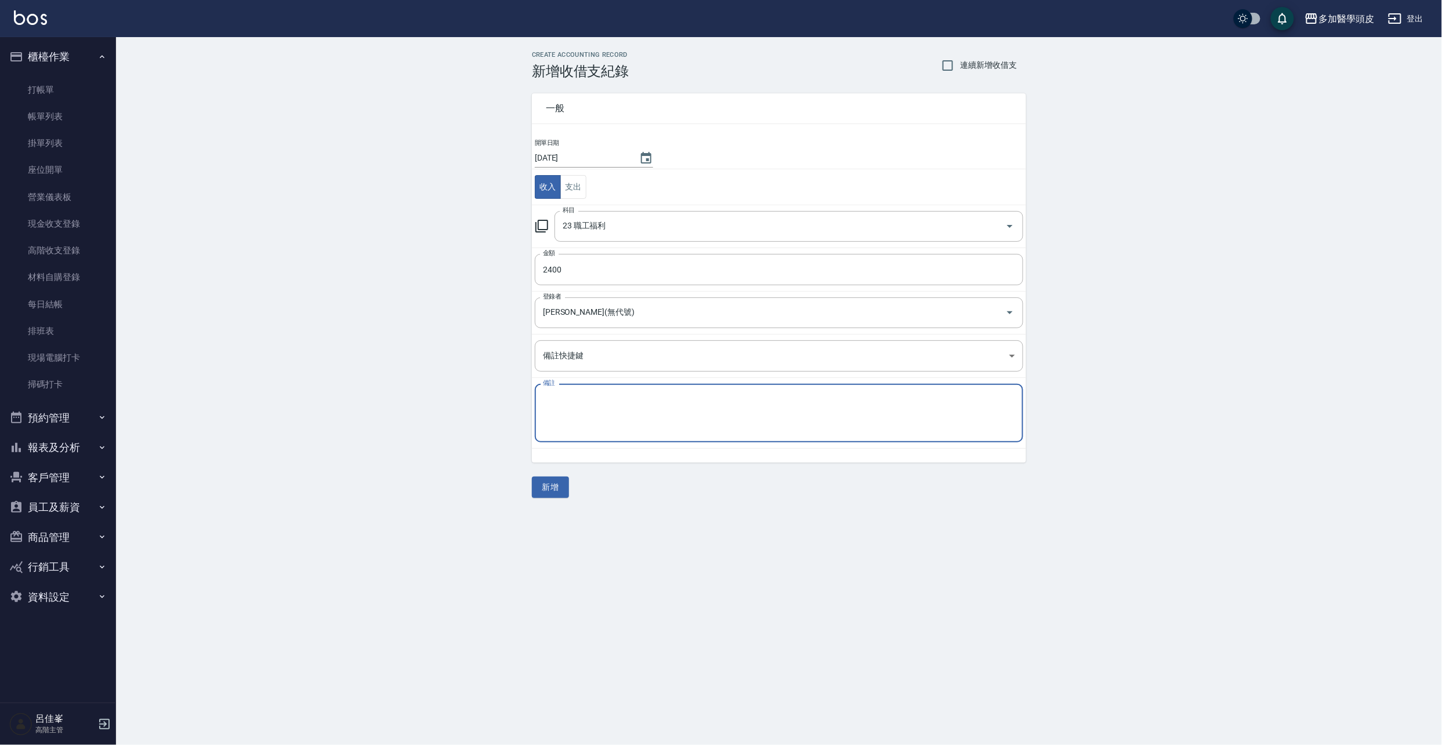
click at [601, 414] on textarea "備註" at bounding box center [779, 413] width 472 height 39
type textarea "UNI買髮品"
click at [543, 489] on button "新增" at bounding box center [550, 487] width 37 height 21
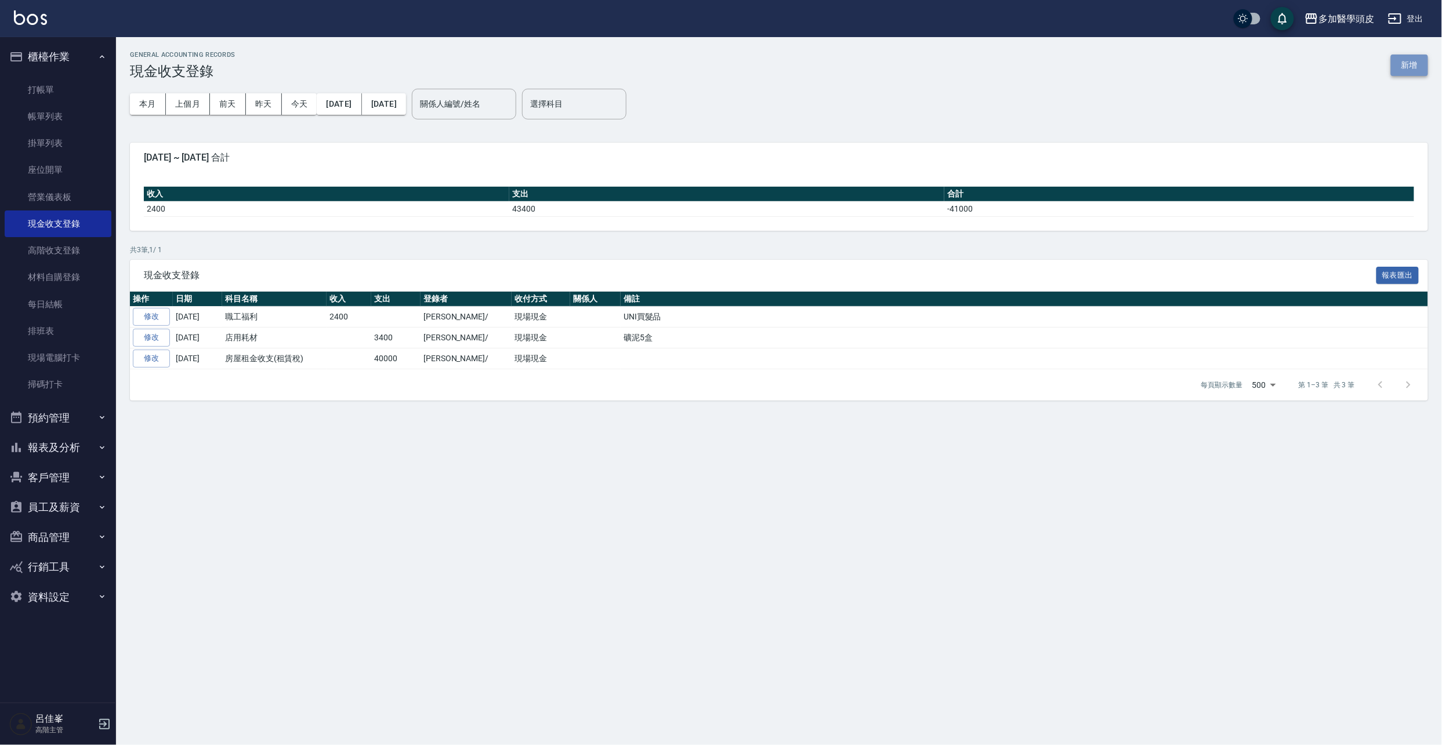
click at [1406, 67] on button "新增" at bounding box center [1408, 65] width 37 height 21
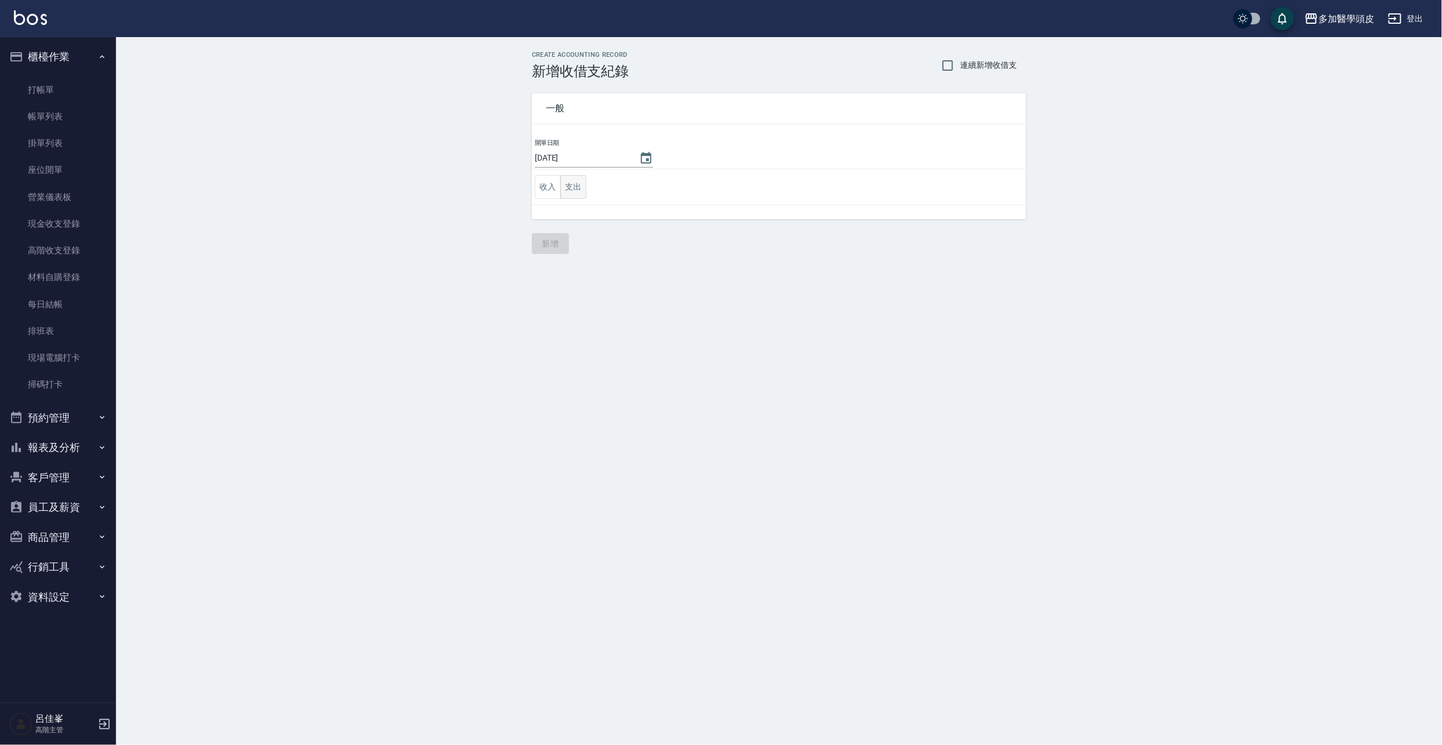
click at [584, 182] on button "支出" at bounding box center [573, 187] width 26 height 24
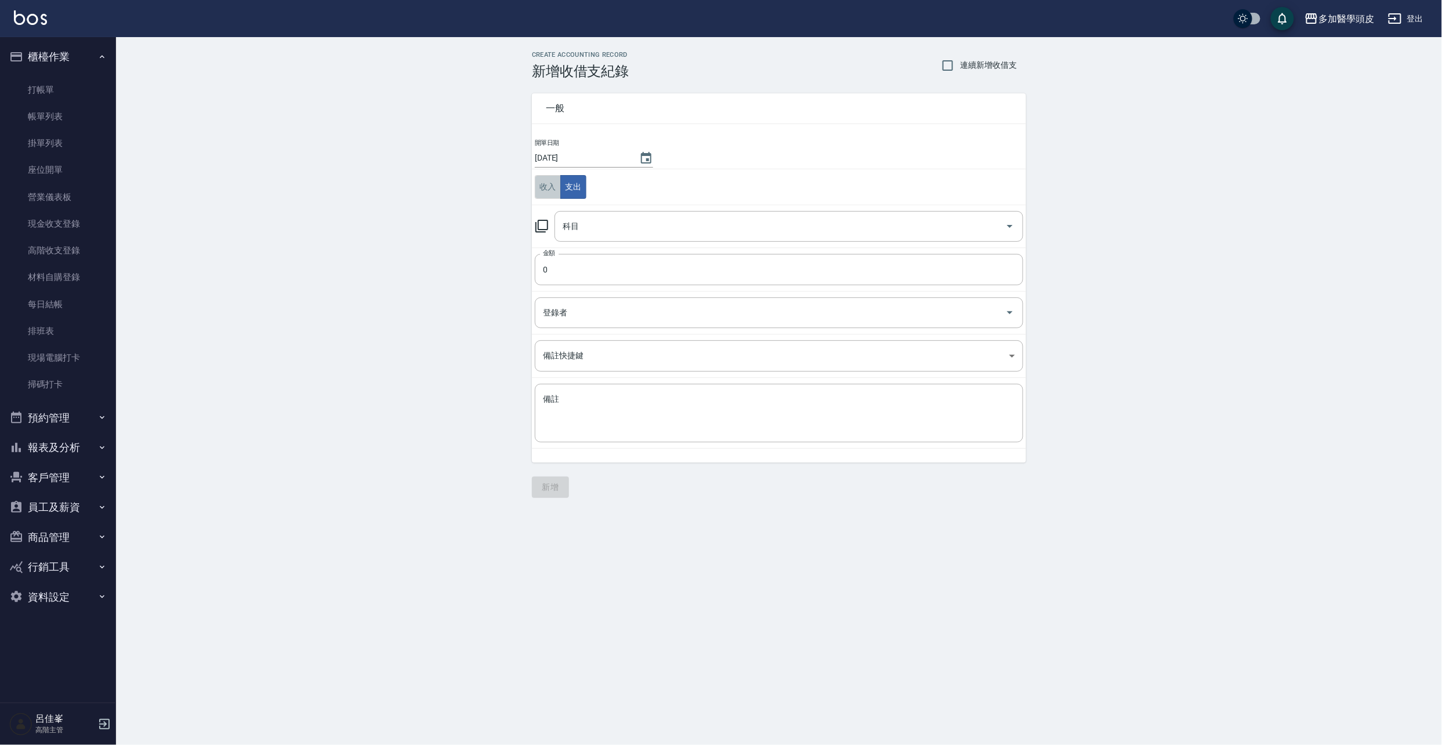
click at [538, 182] on button "收入" at bounding box center [548, 187] width 26 height 24
click at [618, 230] on input "科目" at bounding box center [780, 226] width 441 height 20
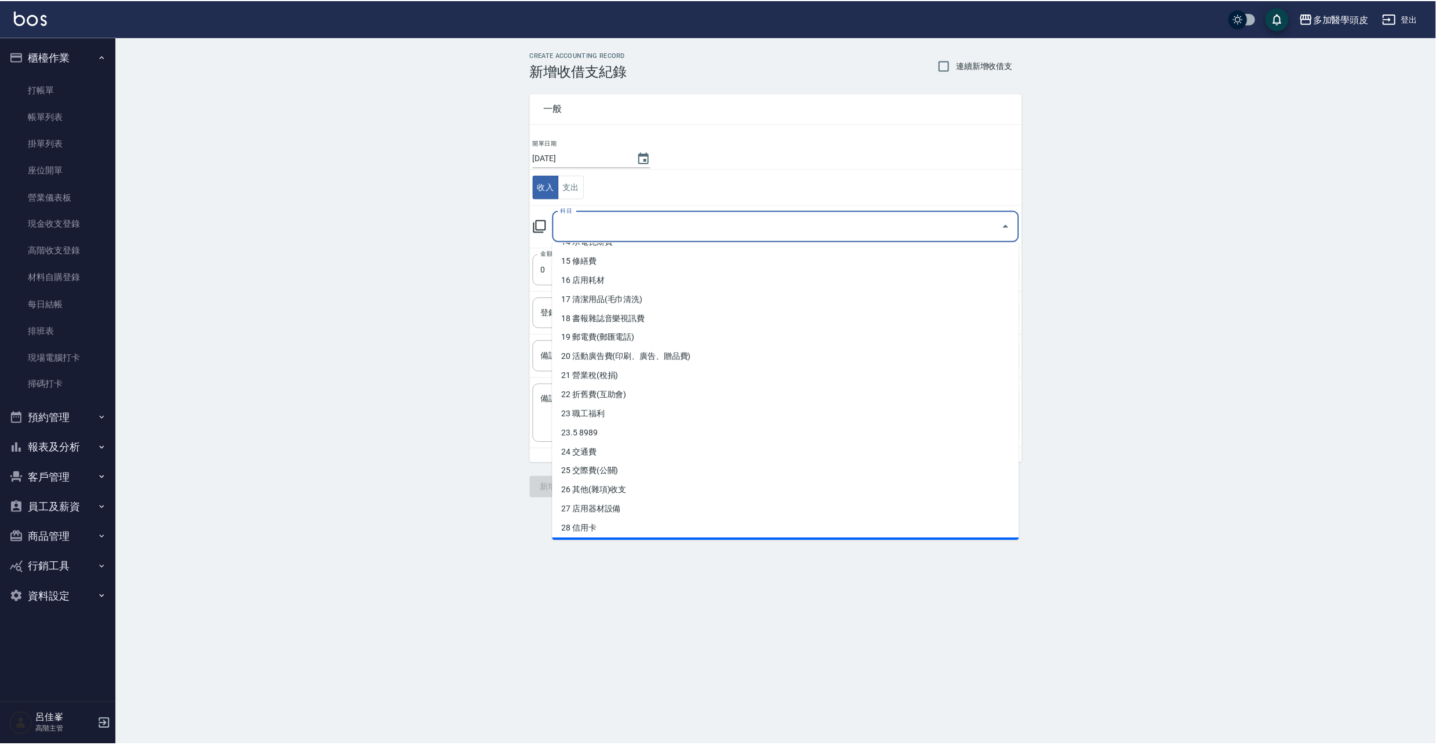
scroll to position [419, 0]
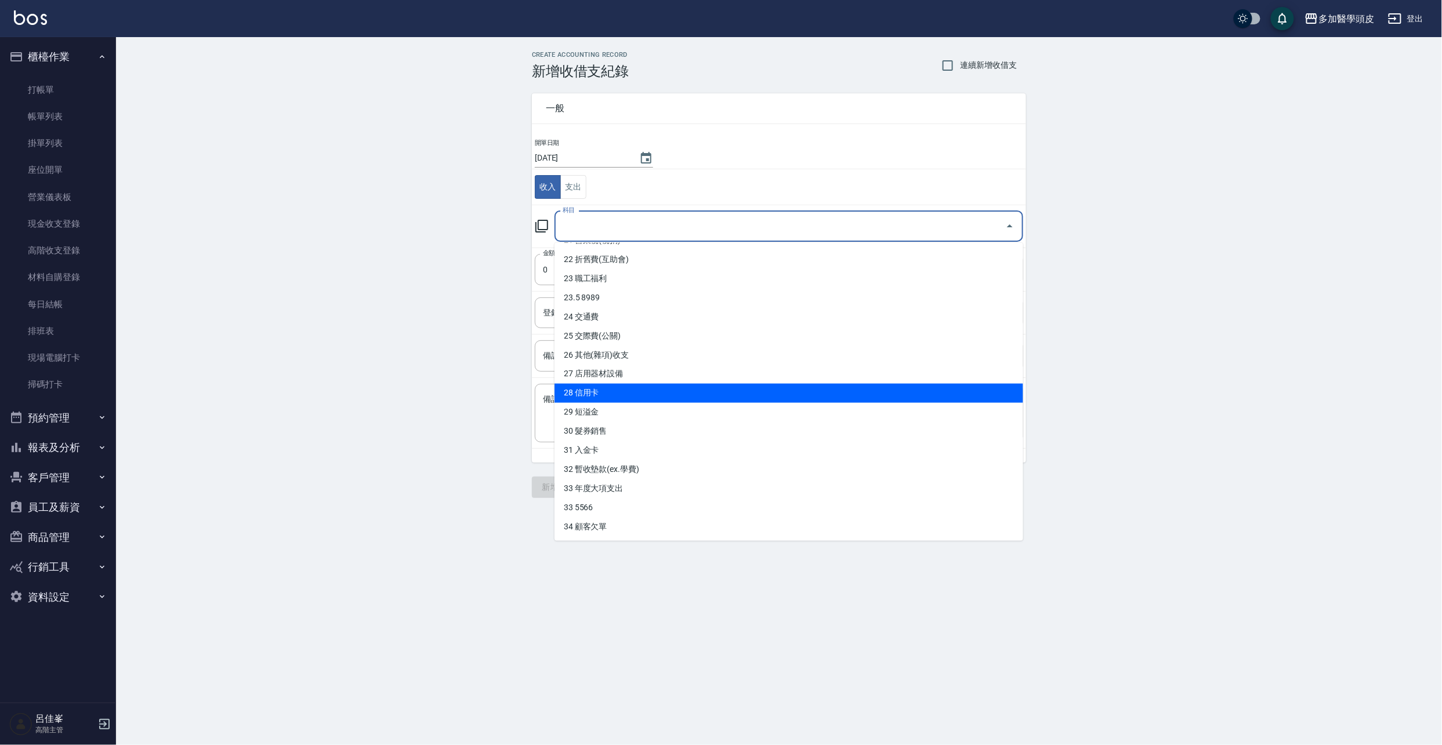
click at [601, 394] on li "28 信用卡" at bounding box center [788, 393] width 469 height 19
type input "28 信用卡"
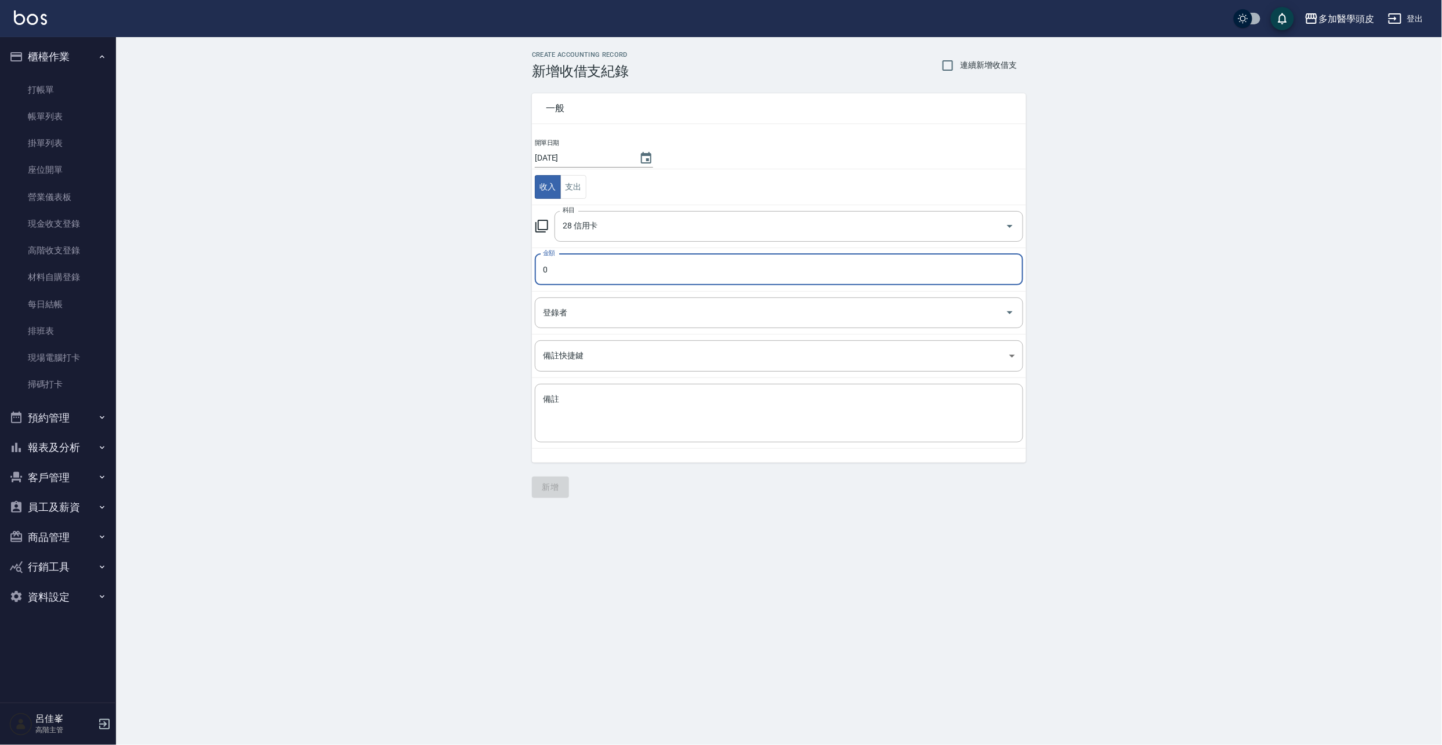
click at [555, 268] on input "0" at bounding box center [779, 269] width 488 height 31
type input "14000"
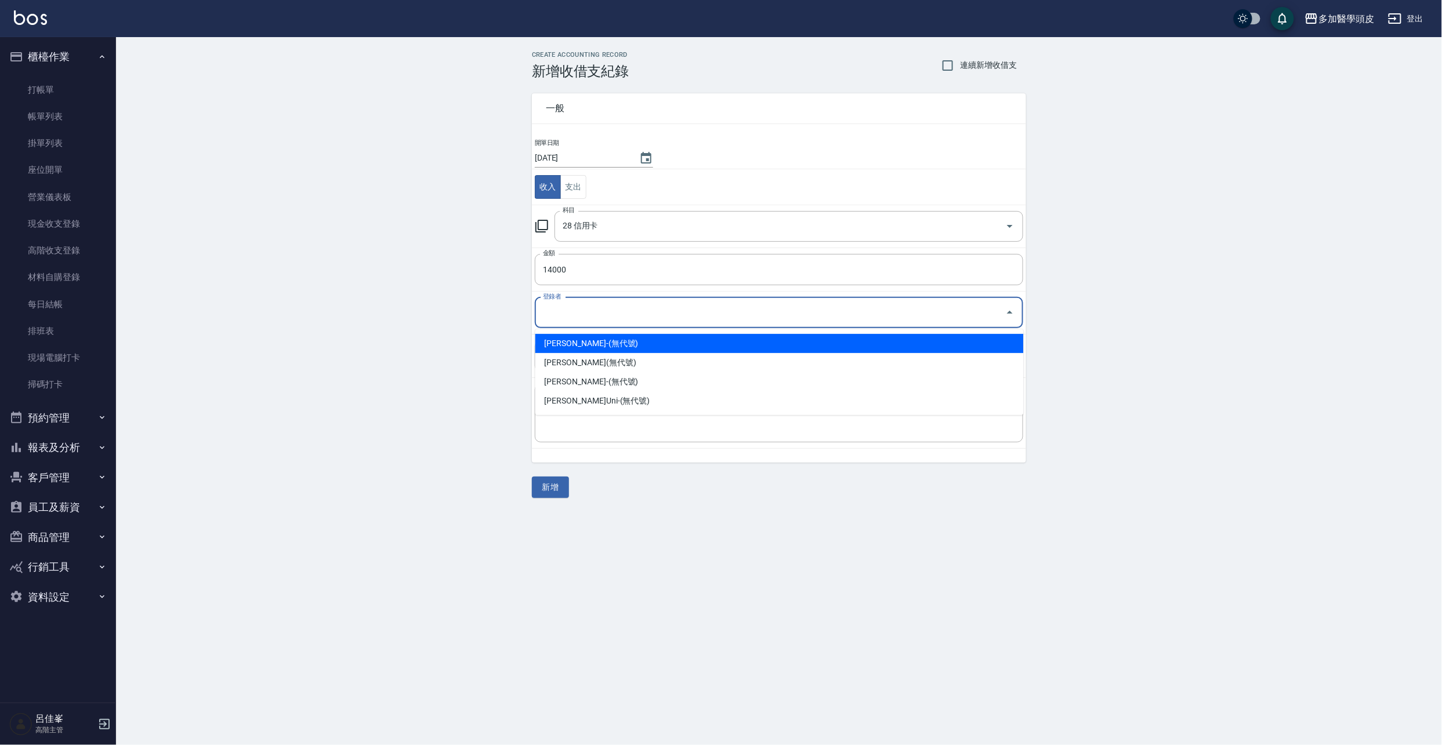
click at [654, 315] on input "登錄者" at bounding box center [770, 313] width 460 height 20
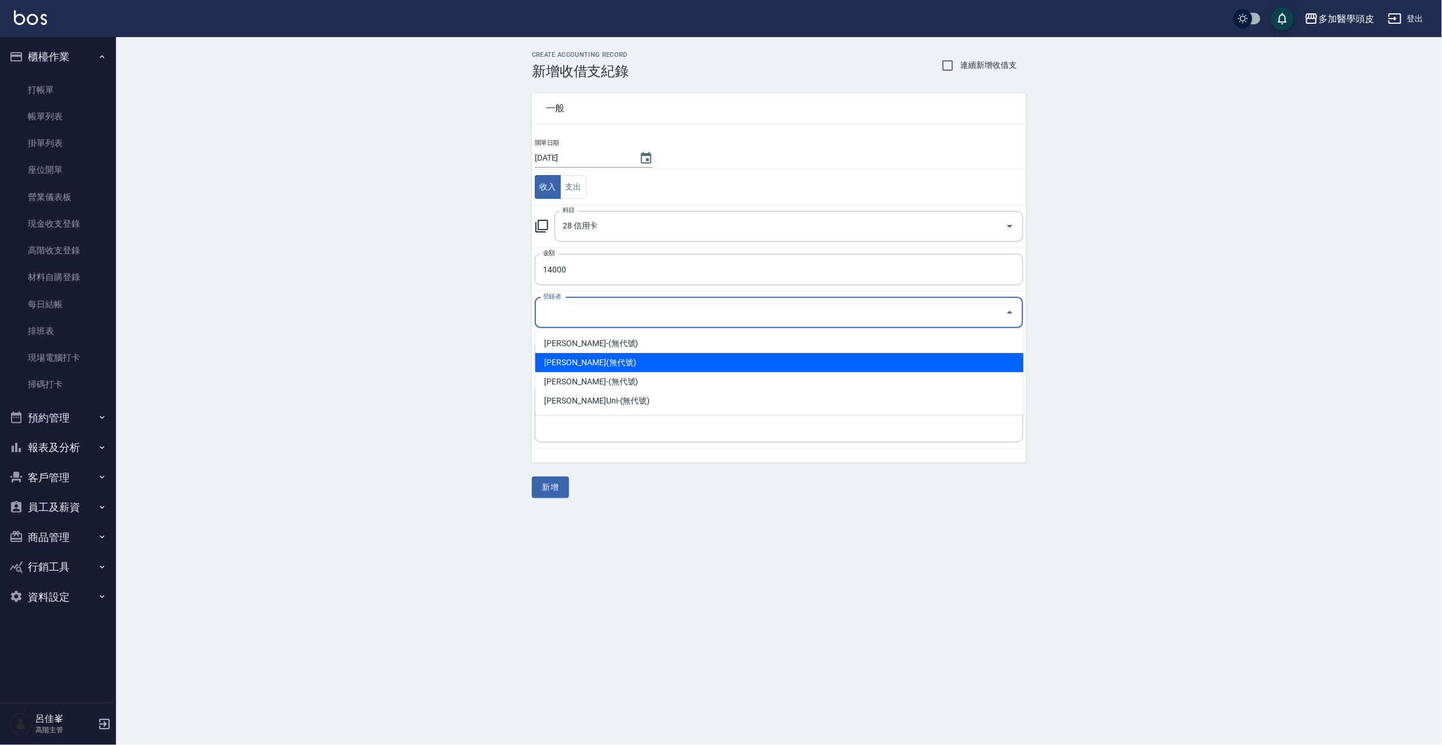
click at [574, 362] on li "[PERSON_NAME](無代號)" at bounding box center [779, 362] width 488 height 19
type input "[PERSON_NAME](無代號)"
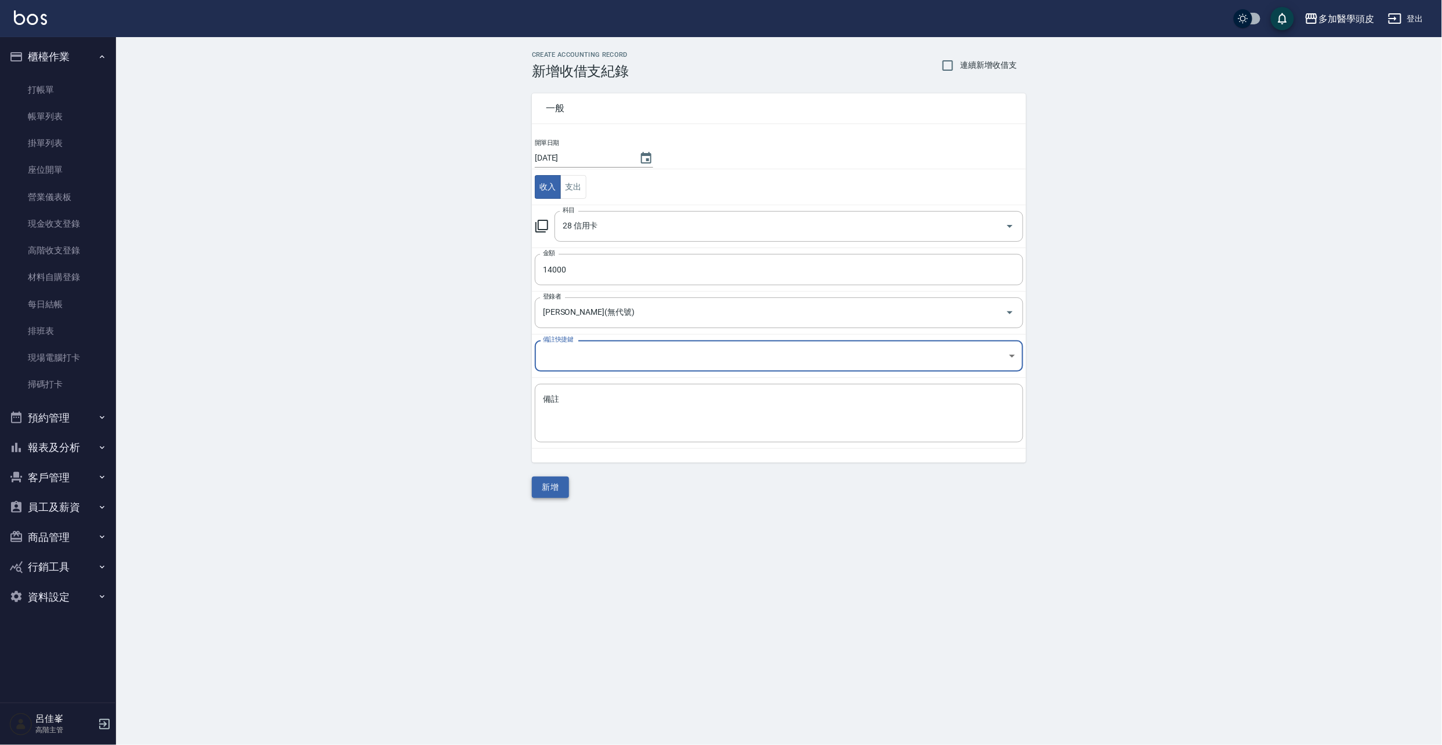
click at [549, 490] on button "新增" at bounding box center [550, 487] width 37 height 21
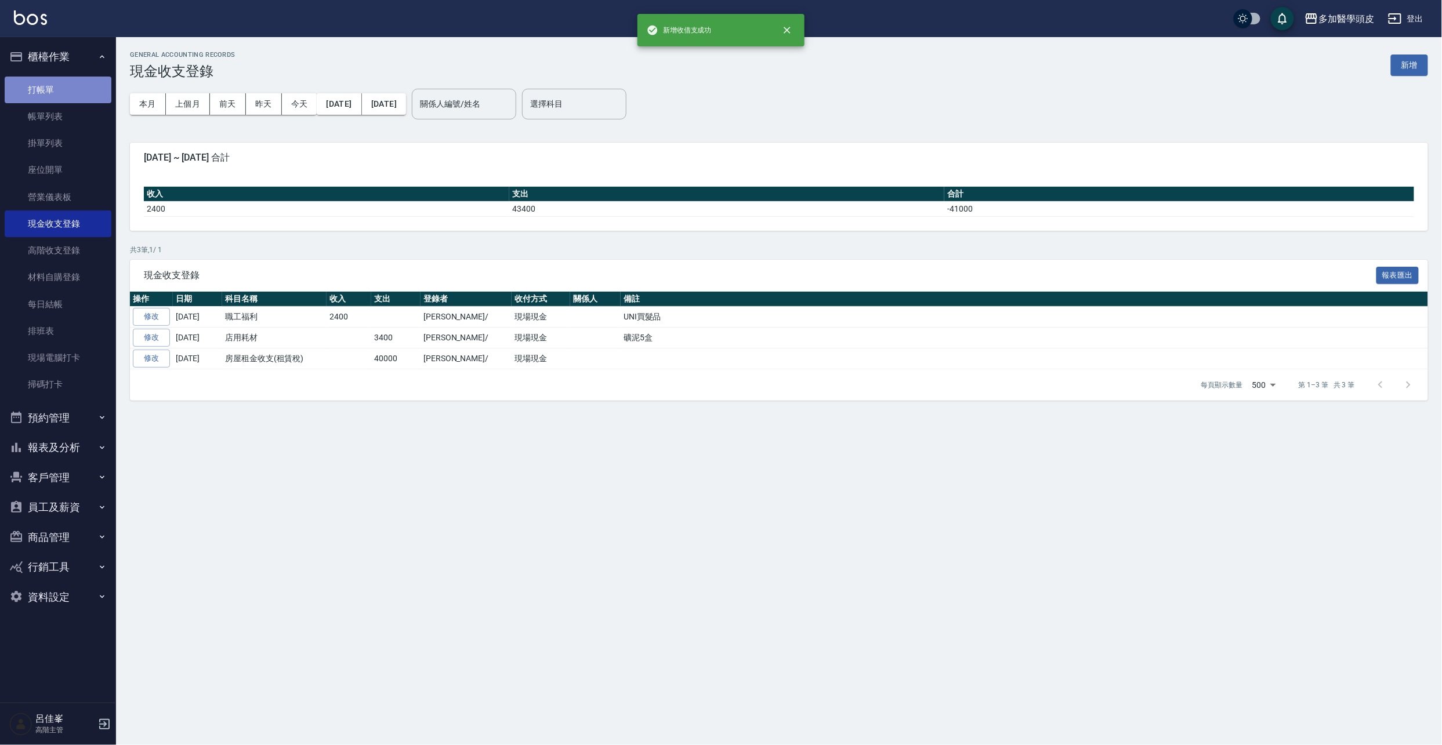
click at [42, 88] on link "打帳單" at bounding box center [58, 90] width 107 height 27
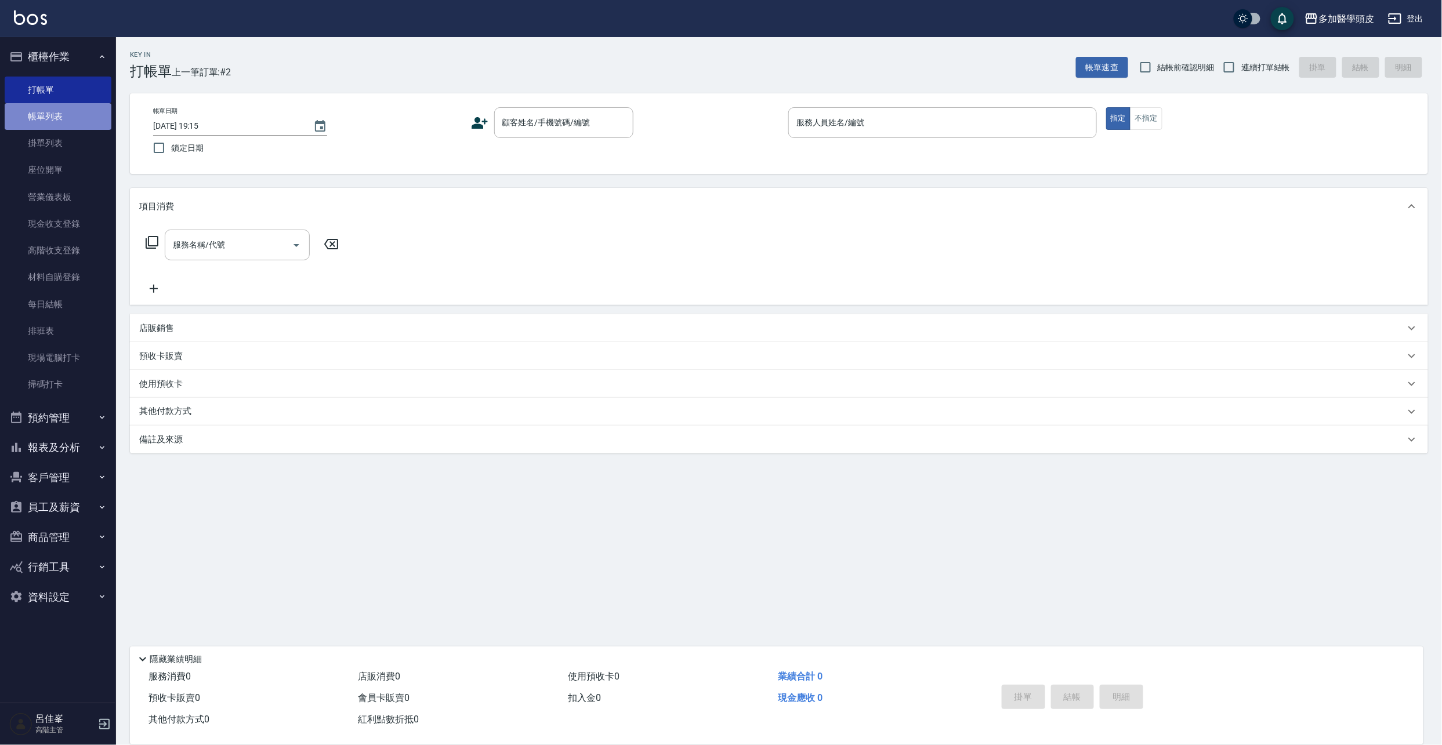
click at [52, 119] on link "帳單列表" at bounding box center [58, 116] width 107 height 27
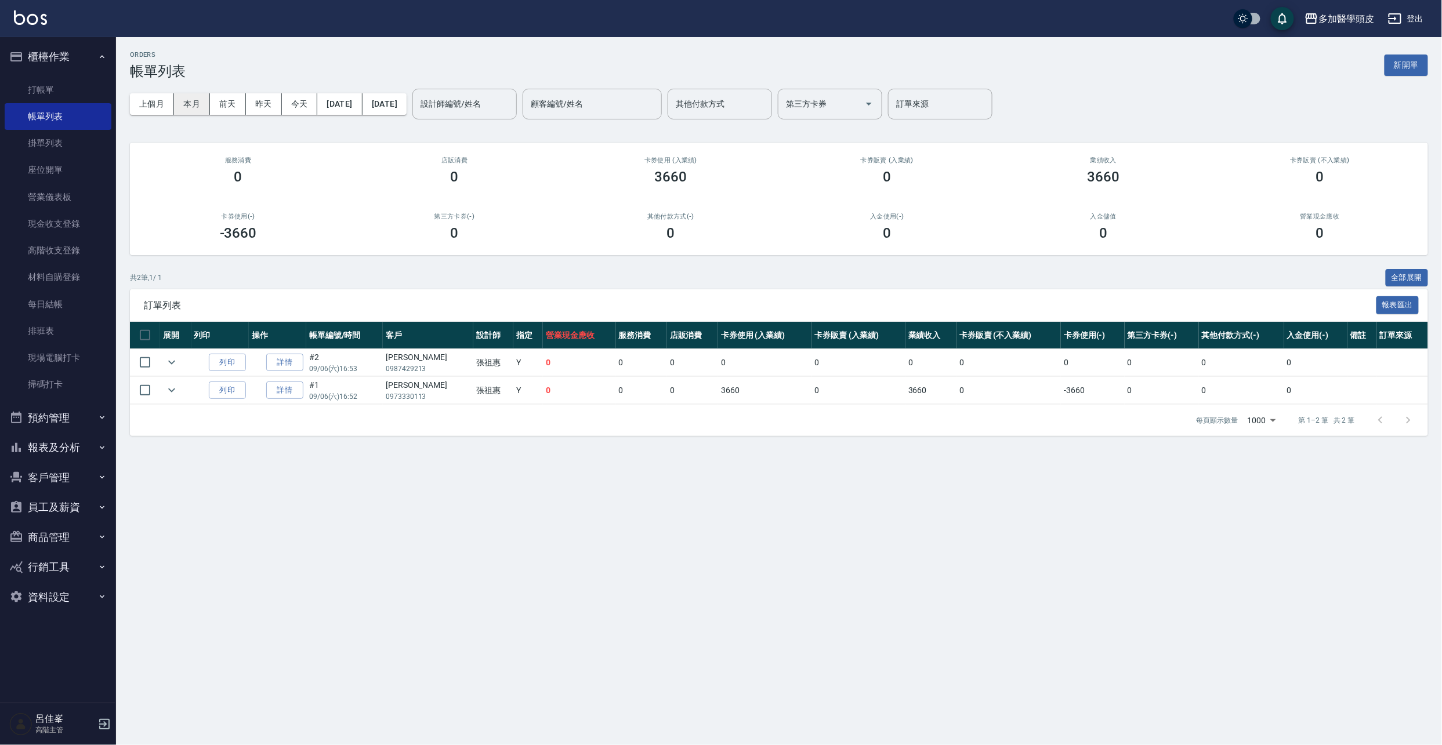
click at [188, 103] on button "本月" at bounding box center [192, 103] width 36 height 21
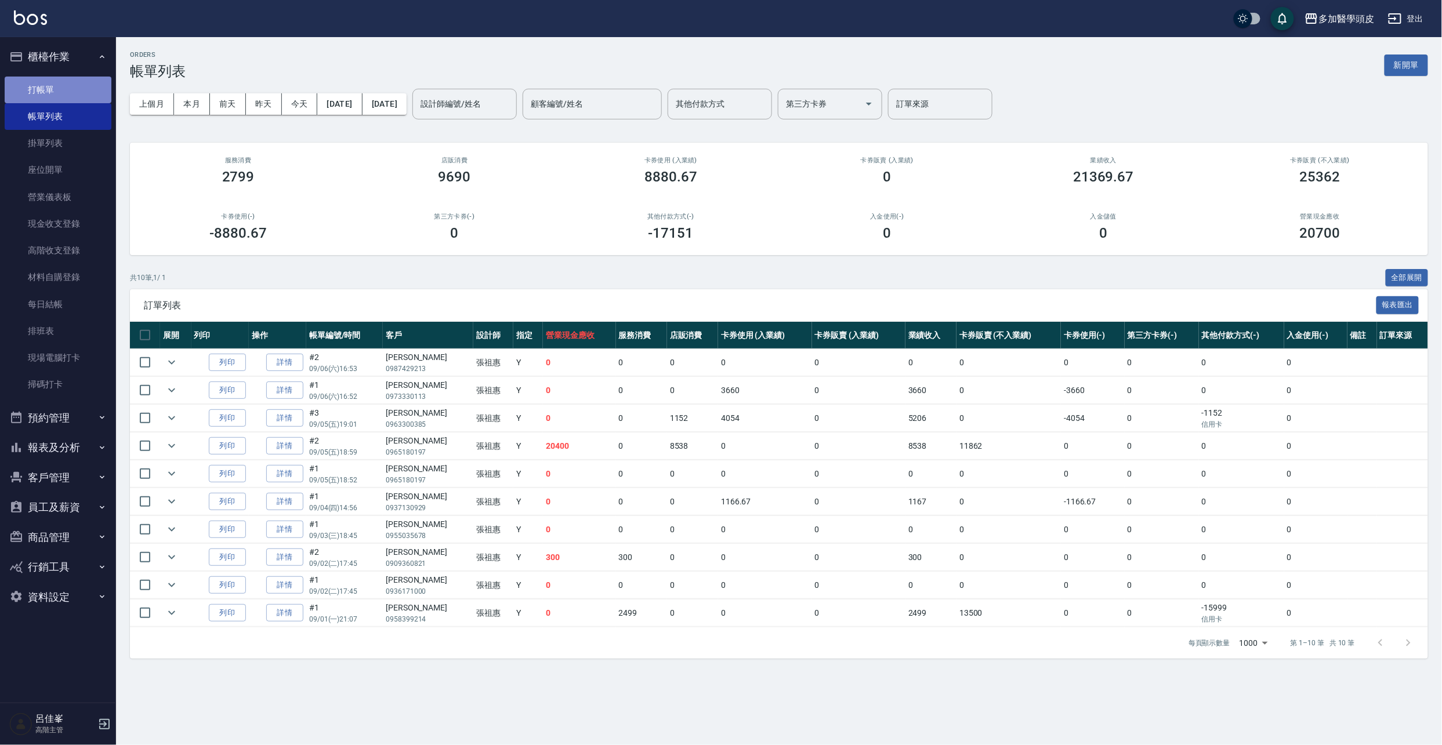
click at [83, 90] on link "打帳單" at bounding box center [58, 90] width 107 height 27
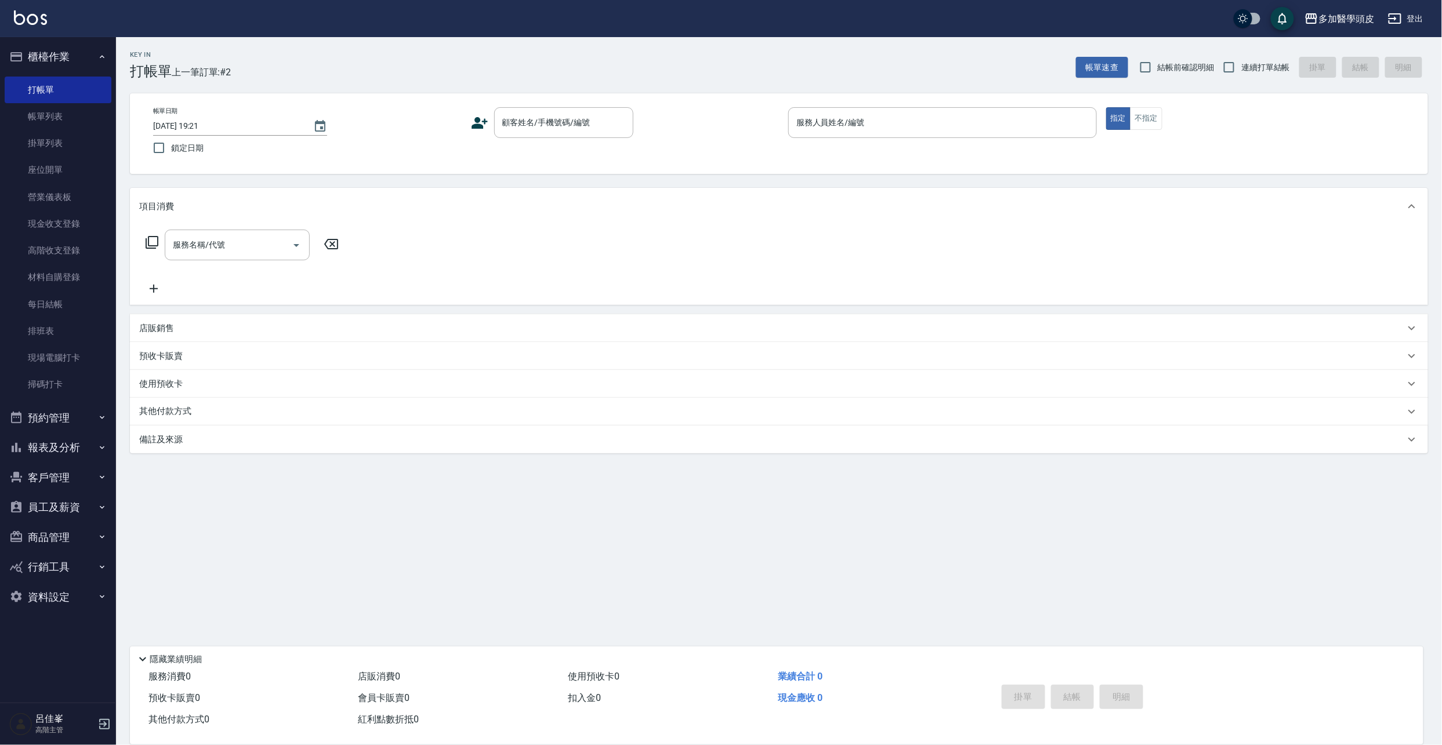
drag, startPoint x: 444, startPoint y: 235, endPoint x: 705, endPoint y: 102, distance: 292.8
click at [705, 102] on div "Key In 打帳單 上一筆訂單:#2 帳單速查 結帳前確認明細 連續打單結帳 掛單 結帳 明細 帳單日期 [DATE] 19:21 鎖定日期 顧客姓名/手機…" at bounding box center [779, 299] width 1326 height 525
click at [57, 476] on button "客戶管理" at bounding box center [58, 478] width 107 height 30
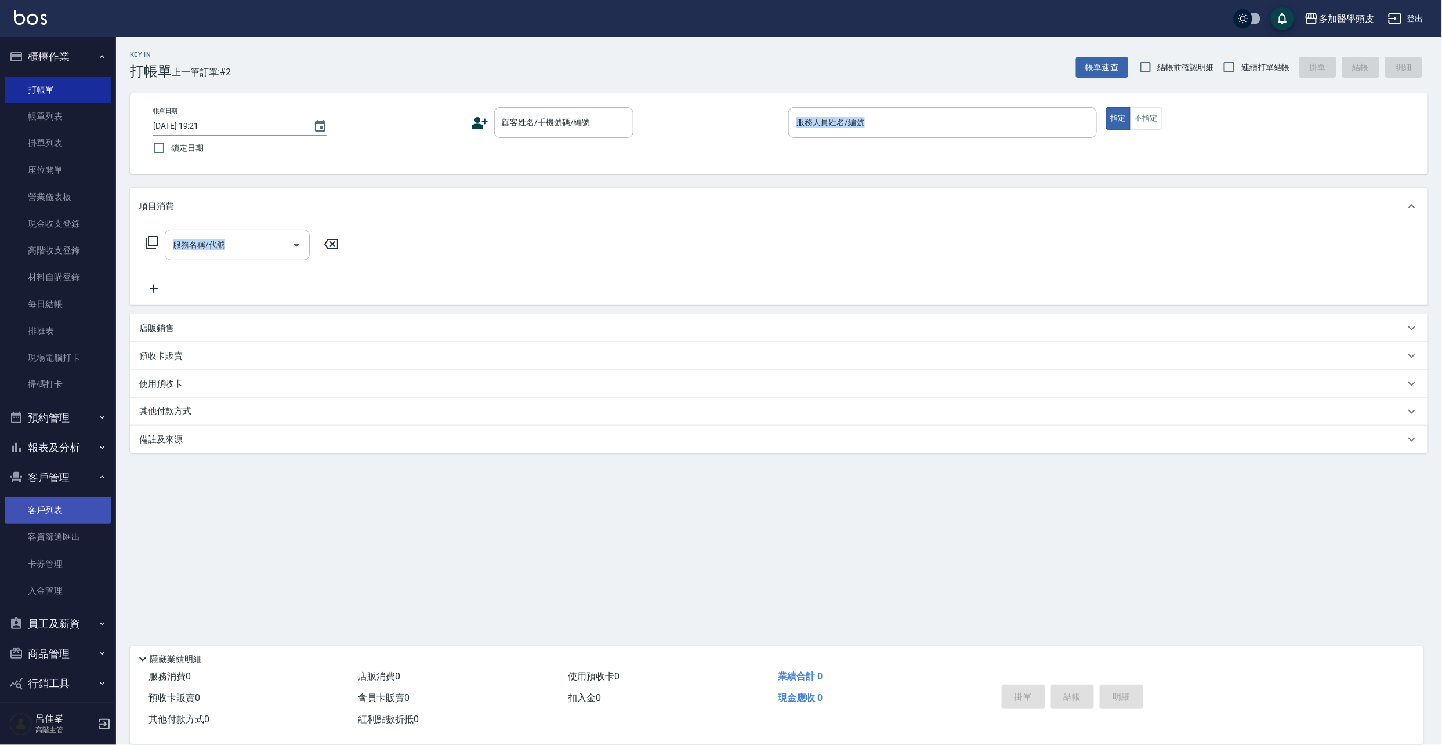
click at [67, 513] on link "客戶列表" at bounding box center [58, 510] width 107 height 27
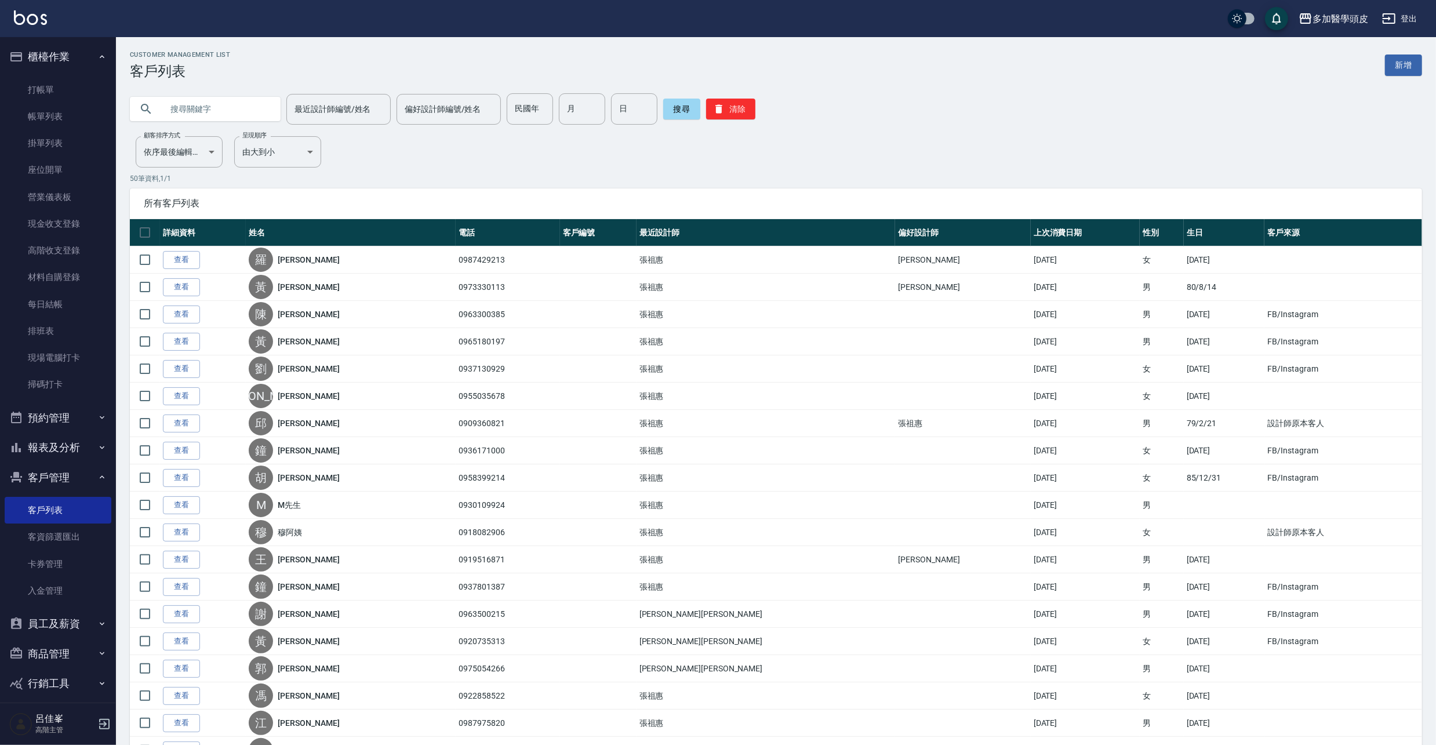
click at [246, 102] on input "text" at bounding box center [216, 108] width 109 height 31
type input "f"
type input "[PERSON_NAME]"
click at [677, 109] on button "搜尋" at bounding box center [681, 109] width 37 height 21
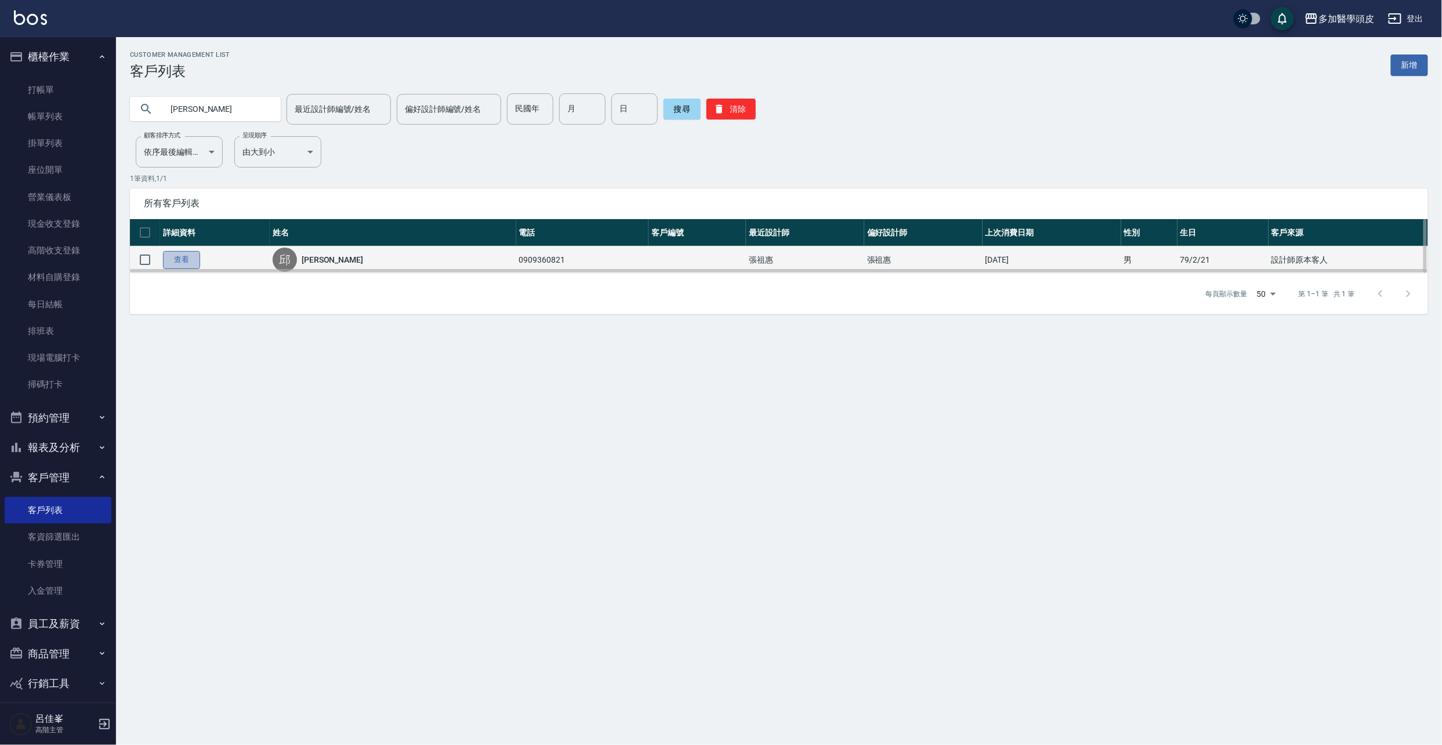
click at [196, 262] on link "查看" at bounding box center [181, 260] width 37 height 18
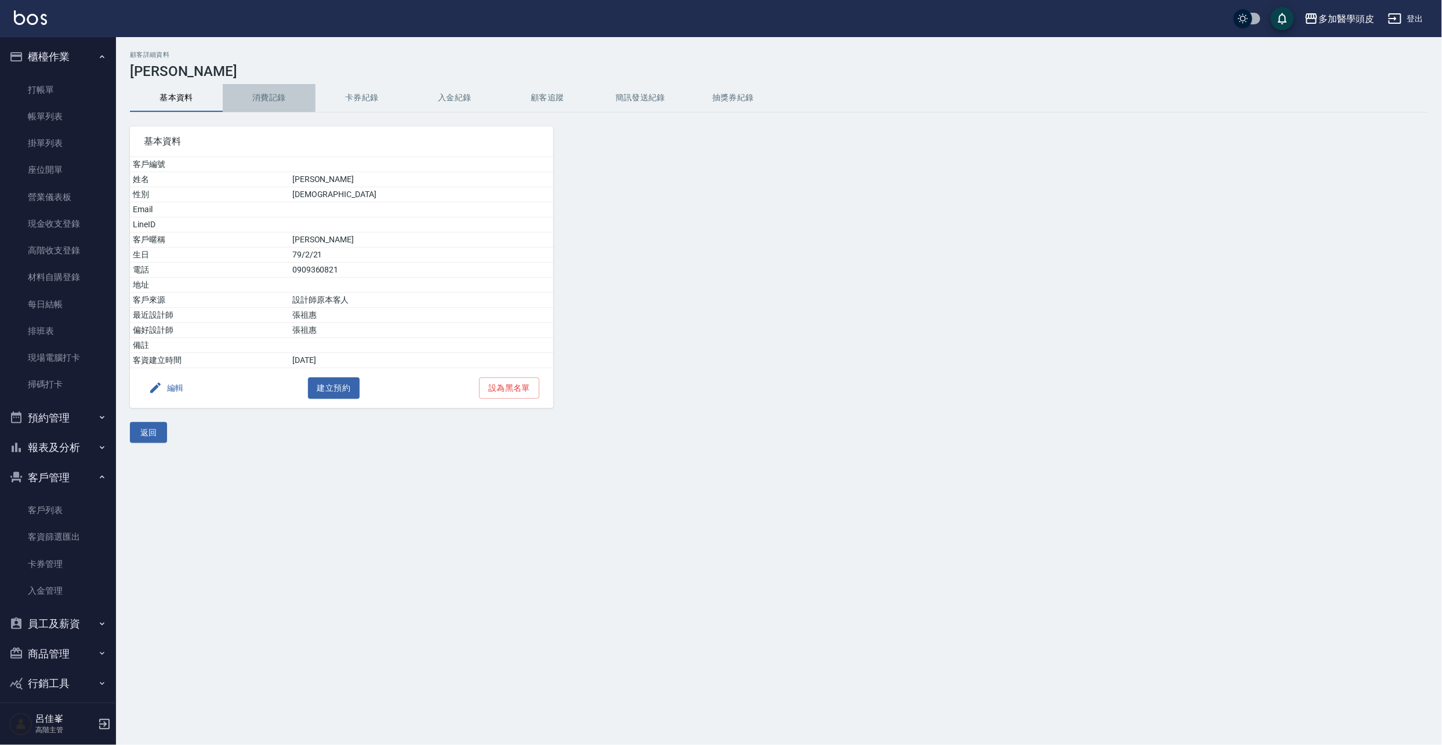
click at [263, 95] on button "消費記錄" at bounding box center [269, 98] width 93 height 28
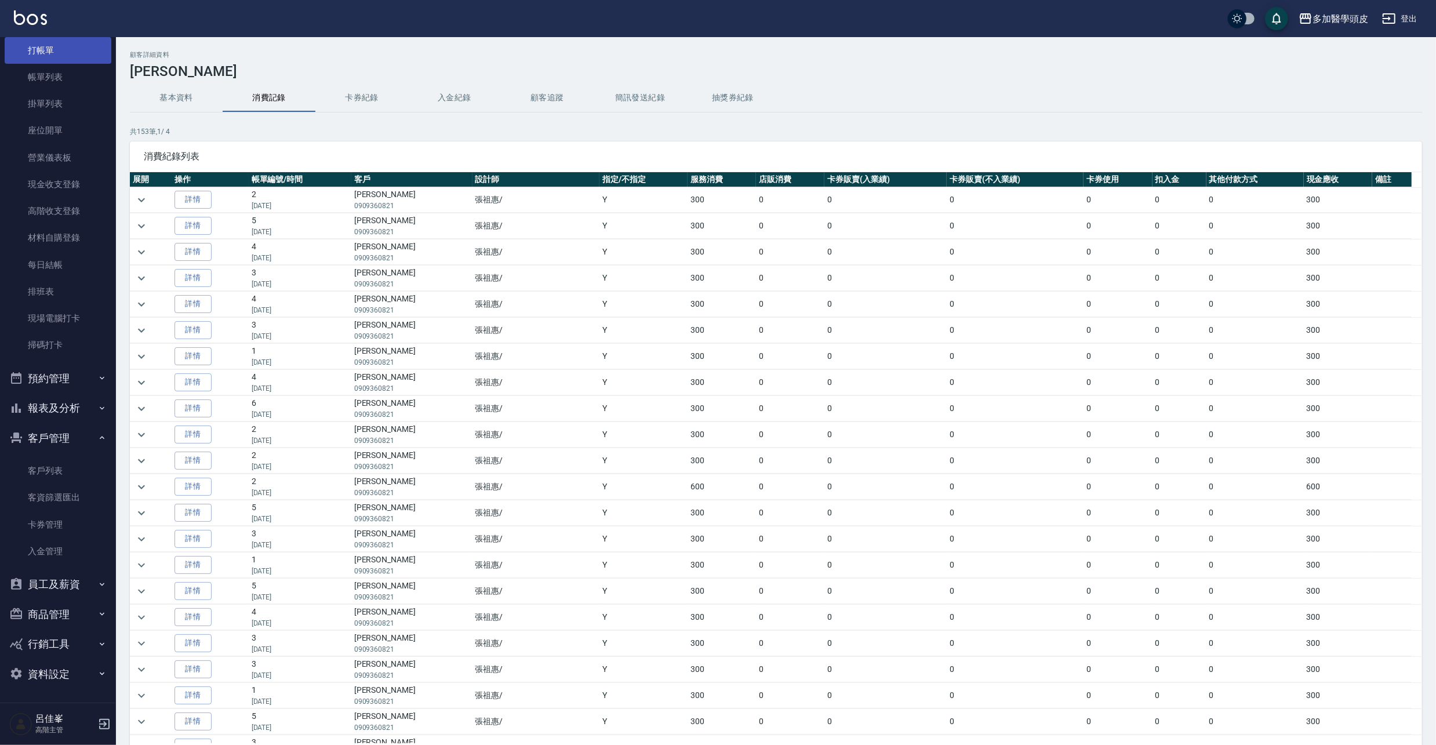
click at [59, 50] on link "打帳單" at bounding box center [58, 50] width 107 height 27
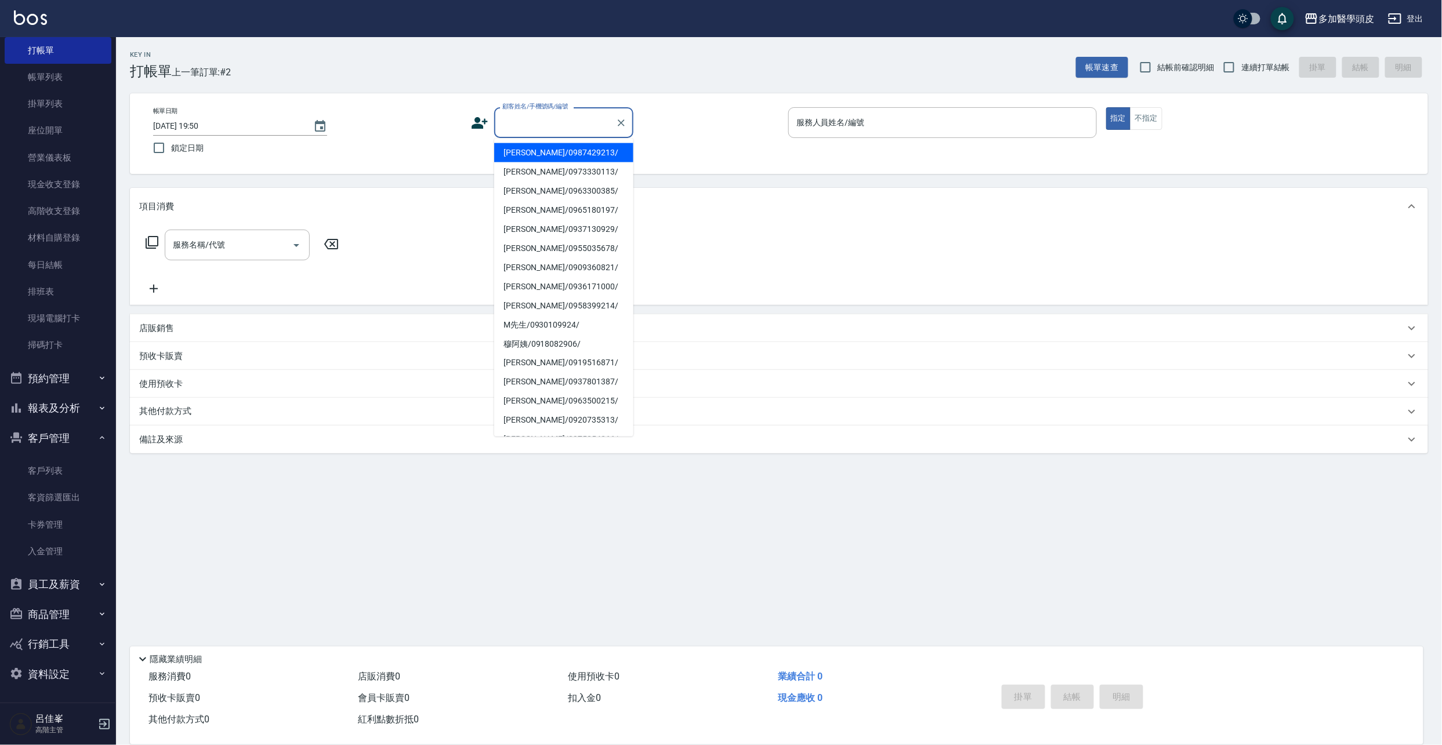
click at [511, 119] on input "顧客姓名/手機號碼/編號" at bounding box center [554, 122] width 111 height 20
click at [555, 157] on li "[PERSON_NAME]/0909360821/" at bounding box center [563, 152] width 139 height 19
type input "[PERSON_NAME]/0909360821/"
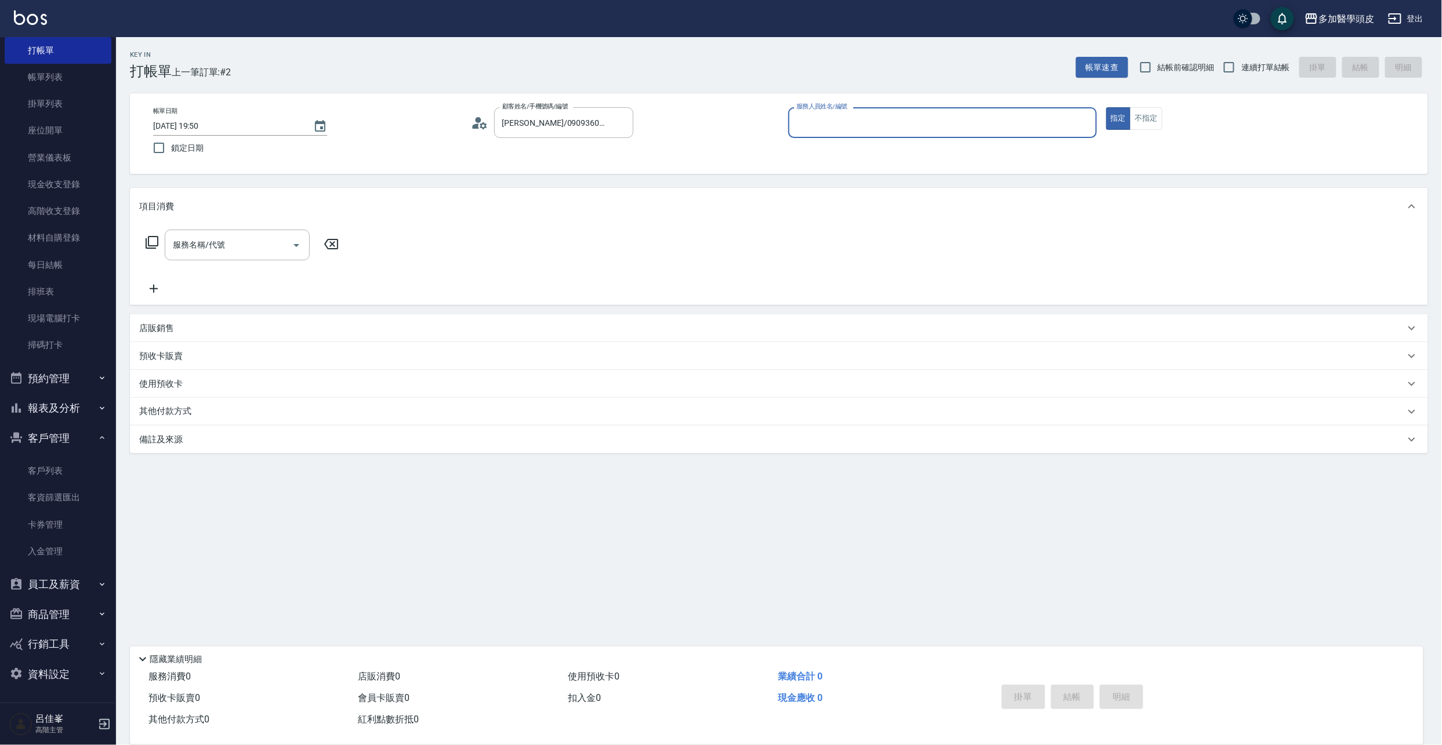
type input "[PERSON_NAME](無代號)"
click at [299, 246] on icon "Open" at bounding box center [296, 245] width 14 height 14
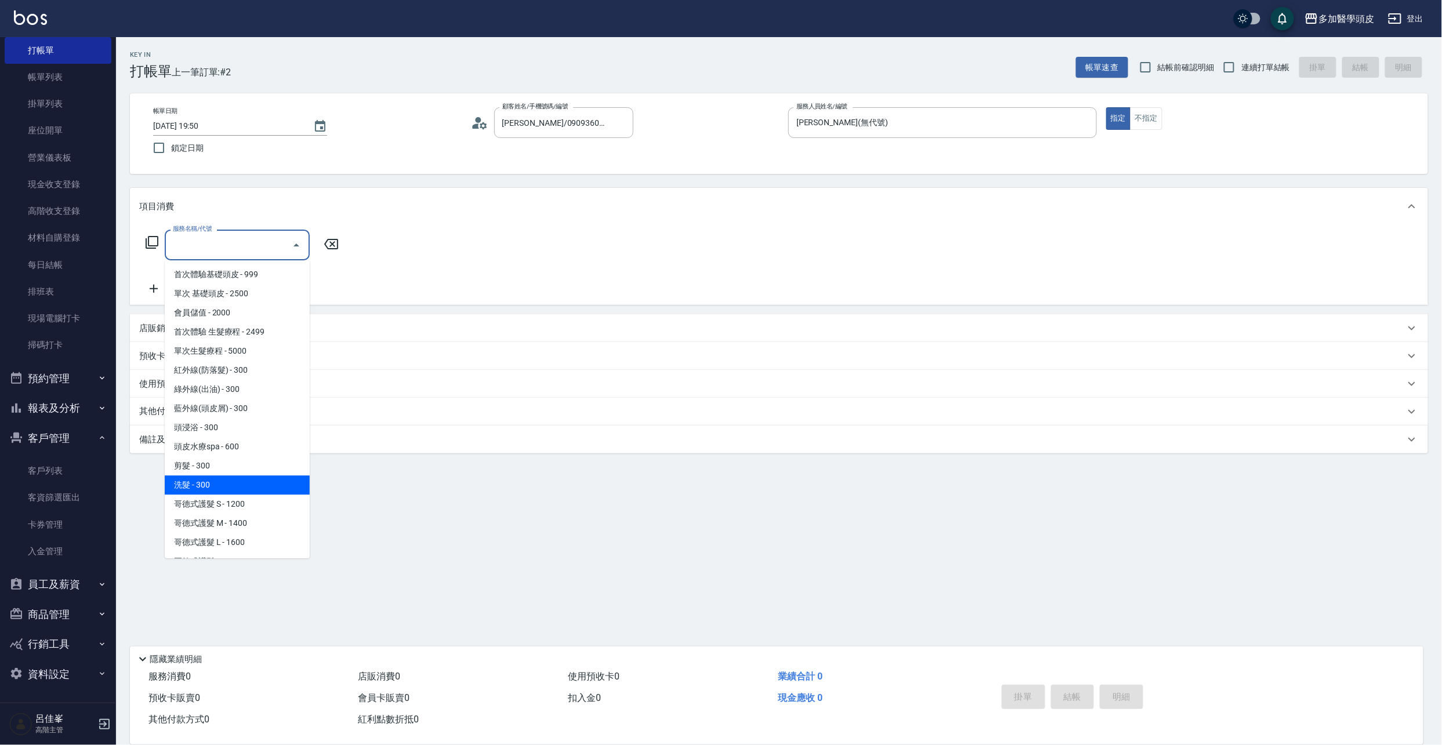
click at [230, 492] on span "洗髮 - 300" at bounding box center [237, 484] width 145 height 19
type input "洗髮(D002)"
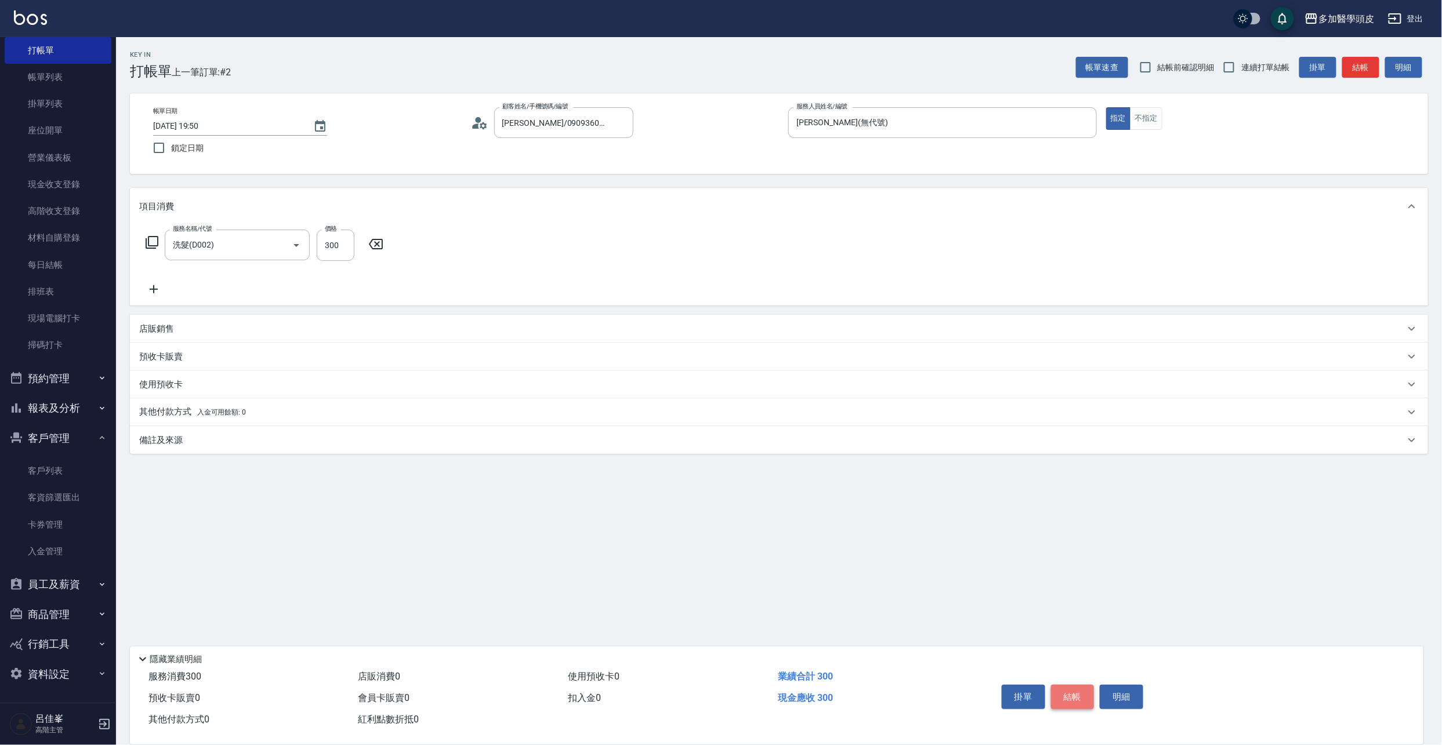
click at [1070, 694] on button "結帳" at bounding box center [1072, 697] width 43 height 24
